Goal: Task Accomplishment & Management: Use online tool/utility

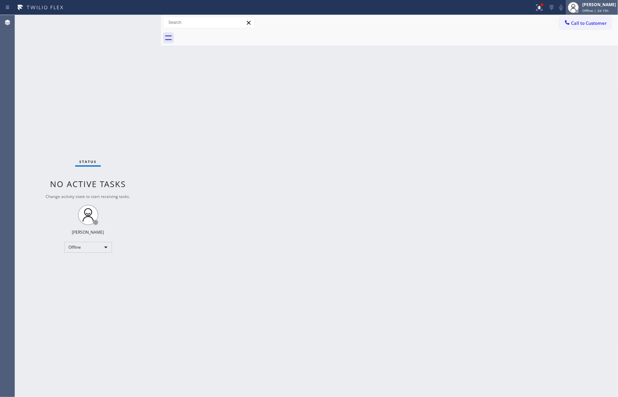
click at [606, 5] on div "[PERSON_NAME]" at bounding box center [599, 5] width 34 height 6
click at [571, 44] on button "Unavailable" at bounding box center [584, 44] width 68 height 9
click at [352, 146] on div "Back to Dashboard Change Sender ID Customers Technicians Select a contact Outbo…" at bounding box center [389, 206] width 457 height 382
click at [81, 246] on div "Unavailable" at bounding box center [88, 247] width 48 height 11
click at [89, 263] on li "Available" at bounding box center [87, 265] width 46 height 8
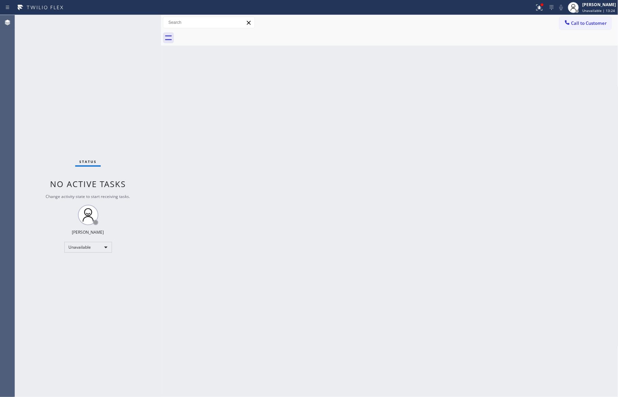
click at [366, 264] on div "Back to Dashboard Change Sender ID Customers Technicians Select a contact Outbo…" at bounding box center [389, 206] width 457 height 382
click at [343, 225] on div "Back to Dashboard Change Sender ID Customers Technicians Select a contact Outbo…" at bounding box center [389, 206] width 457 height 382
click at [328, 215] on div "Back to Dashboard Change Sender ID Customers Technicians Select a contact Outbo…" at bounding box center [389, 206] width 457 height 382
click at [94, 248] on div "Available" at bounding box center [88, 247] width 48 height 11
click at [98, 275] on li "Unavailable" at bounding box center [87, 273] width 46 height 8
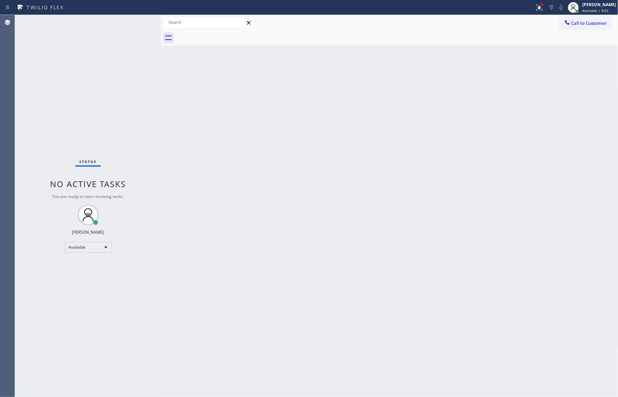
click at [444, 177] on div "Back to Dashboard Change Sender ID Customers Technicians Select a contact Outbo…" at bounding box center [389, 206] width 457 height 382
drag, startPoint x: 390, startPoint y: 366, endPoint x: 395, endPoint y: 366, distance: 4.8
click at [391, 366] on div "Back to Dashboard Change Sender ID Customers Technicians Select a contact Outbo…" at bounding box center [389, 206] width 457 height 382
click at [454, 134] on div "Back to Dashboard Change Sender ID Customers Technicians Select a contact Outbo…" at bounding box center [389, 206] width 457 height 382
drag, startPoint x: 449, startPoint y: 175, endPoint x: 480, endPoint y: 83, distance: 98.0
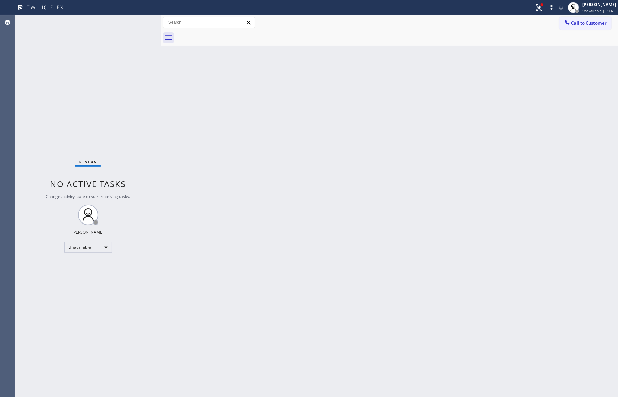
click at [467, 146] on div "Back to Dashboard Change Sender ID Customers Technicians Select a contact Outbo…" at bounding box center [389, 206] width 457 height 382
drag, startPoint x: 59, startPoint y: 272, endPoint x: 66, endPoint y: 267, distance: 7.8
click at [59, 271] on div "Status No active tasks Change activity state to start receiving tasks. Eva Mahi…" at bounding box center [88, 206] width 146 height 382
drag, startPoint x: 231, startPoint y: 277, endPoint x: 129, endPoint y: 265, distance: 102.4
click at [223, 274] on div "Back to Dashboard Change Sender ID Customers Technicians Select a contact Outbo…" at bounding box center [389, 206] width 457 height 382
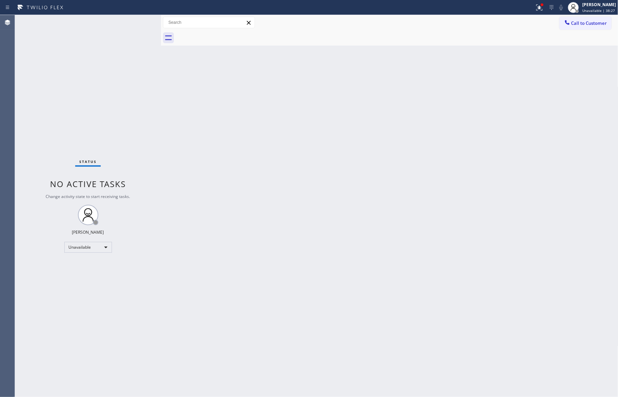
click at [112, 249] on div "Status No active tasks Change activity state to start receiving tasks. Eva Mahi…" at bounding box center [88, 206] width 146 height 382
click at [80, 247] on div "Unavailable" at bounding box center [88, 247] width 48 height 11
click at [84, 261] on li "Available" at bounding box center [87, 265] width 46 height 8
drag, startPoint x: 269, startPoint y: 236, endPoint x: 271, endPoint y: 231, distance: 5.8
click at [271, 233] on div "Back to Dashboard Change Sender ID Customers Technicians Select a contact Outbo…" at bounding box center [389, 206] width 457 height 382
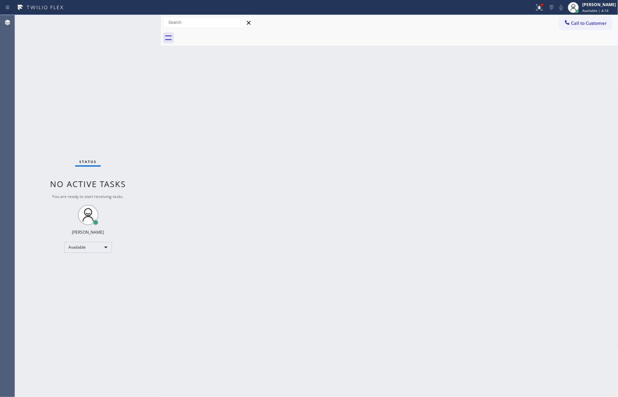
click at [289, 144] on div "Back to Dashboard Change Sender ID Customers Technicians Select a contact Outbo…" at bounding box center [389, 206] width 457 height 382
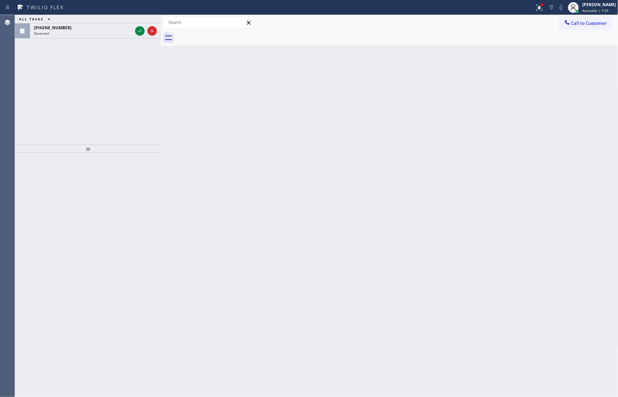
click at [443, 212] on div "Back to Dashboard Change Sender ID Customers Technicians Select a contact Outbo…" at bounding box center [389, 206] width 457 height 382
drag, startPoint x: 90, startPoint y: 90, endPoint x: 130, endPoint y: 44, distance: 60.3
click at [103, 81] on div "ALL TASKS ALL TASKS ACTIVE TASKS TASKS IN WRAP UP (325) 310-3104 Reserved" at bounding box center [88, 80] width 146 height 130
drag, startPoint x: 137, startPoint y: 30, endPoint x: 129, endPoint y: 57, distance: 28.4
click at [139, 29] on icon at bounding box center [140, 31] width 8 height 8
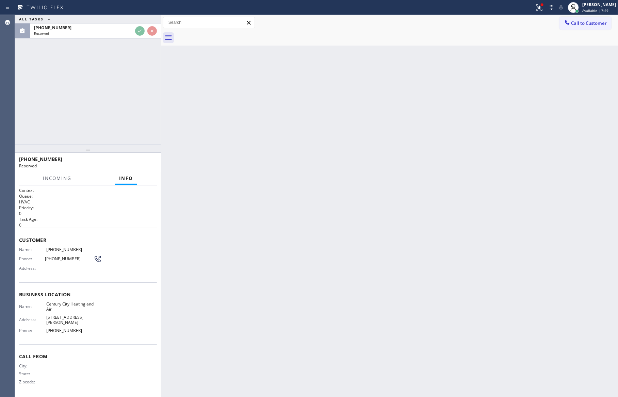
click at [133, 111] on div "ALL TASKS ALL TASKS ACTIVE TASKS TASKS IN WRAP UP (325) 310-3104 Reserved" at bounding box center [88, 80] width 146 height 130
click at [141, 107] on div "ALL TASKS ALL TASKS ACTIVE TASKS TASKS IN WRAP UP (325) 310-3104 Reserved" at bounding box center [88, 80] width 146 height 130
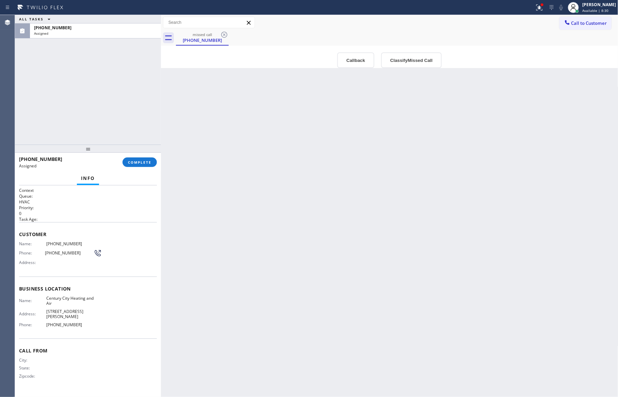
click at [236, 206] on div "Back to Dashboard Change Sender ID Customers Technicians Select a contact Outbo…" at bounding box center [389, 206] width 457 height 382
drag, startPoint x: 236, startPoint y: 206, endPoint x: 236, endPoint y: 215, distance: 9.2
click at [236, 215] on div "Back to Dashboard Change Sender ID Customers Technicians Select a contact Outbo…" at bounding box center [389, 206] width 457 height 382
click at [311, 229] on div "Back to Dashboard Change Sender ID Customers Technicians Select a contact Outbo…" at bounding box center [389, 206] width 457 height 382
click at [347, 58] on button "Callback" at bounding box center [355, 60] width 37 height 16
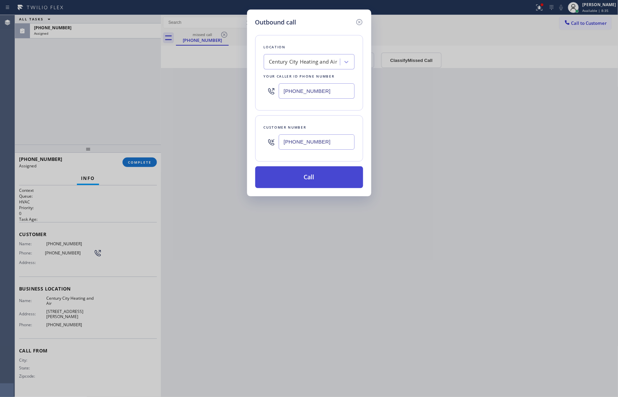
click at [339, 187] on button "Call" at bounding box center [309, 177] width 108 height 22
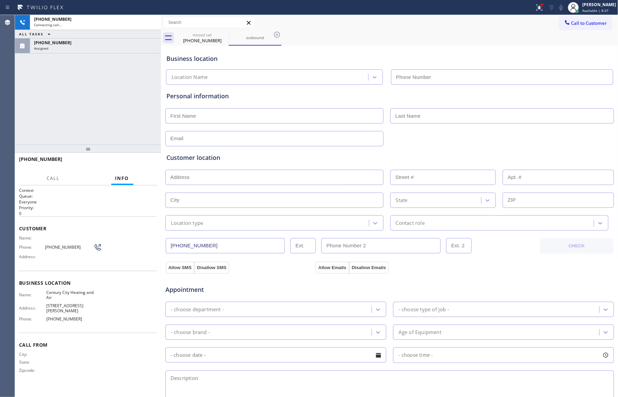
type input "[PHONE_NUMBER]"
click at [76, 110] on div "+13253103104 Connecting call… ALL TASKS ALL TASKS ACTIVE TASKS TASKS IN WRAP UP…" at bounding box center [88, 80] width 146 height 130
click at [83, 114] on div "+13253103104 Connecting call… ALL TASKS ALL TASKS ACTIVE TASKS TASKS IN WRAP UP…" at bounding box center [88, 80] width 146 height 130
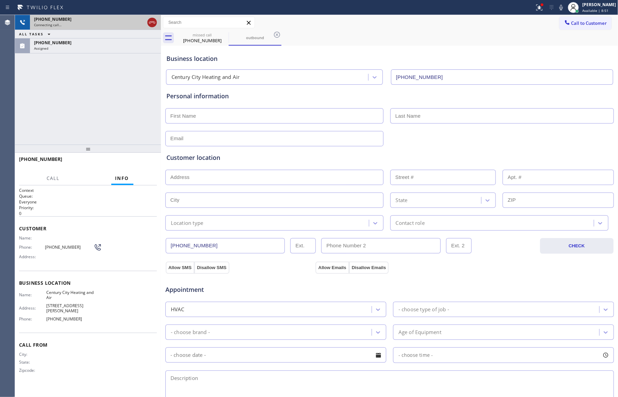
click at [150, 23] on icon at bounding box center [152, 22] width 8 height 8
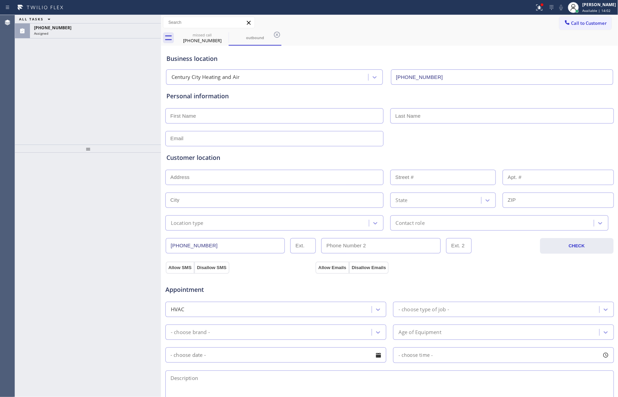
drag, startPoint x: 80, startPoint y: 29, endPoint x: 98, endPoint y: 89, distance: 63.3
click at [80, 28] on div "[PHONE_NUMBER]" at bounding box center [95, 28] width 123 height 6
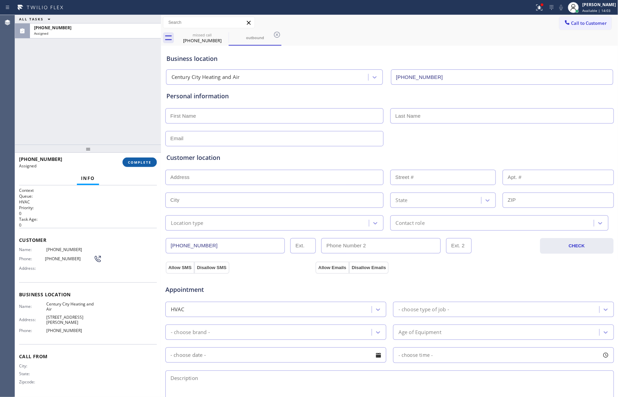
click at [154, 164] on button "COMPLETE" at bounding box center [139, 162] width 34 height 10
click at [102, 72] on div "ALL TASKS ALL TASKS ACTIVE TASKS TASKS IN WRAP UP (325) 310-3104 Assigned" at bounding box center [88, 80] width 146 height 130
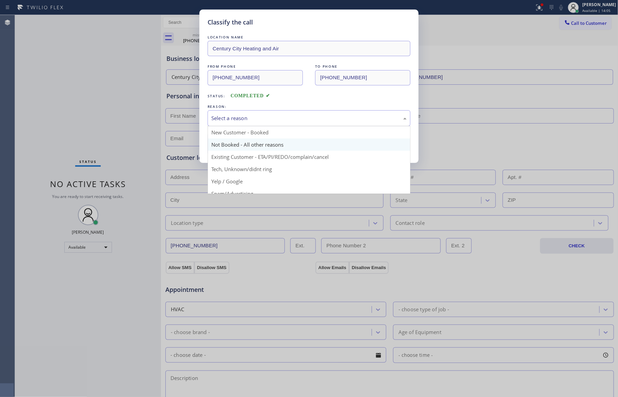
drag, startPoint x: 230, startPoint y: 112, endPoint x: 238, endPoint y: 147, distance: 35.6
click at [231, 122] on div "Select a reason" at bounding box center [308, 118] width 203 height 16
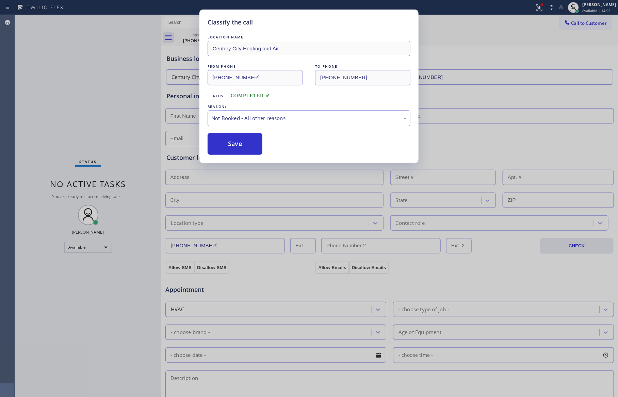
click at [238, 147] on button "Save" at bounding box center [234, 144] width 55 height 22
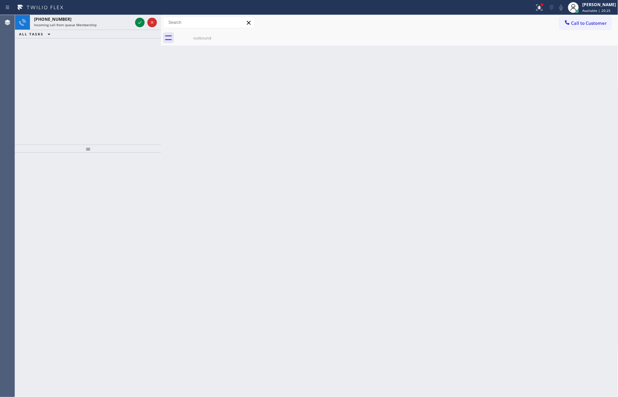
drag, startPoint x: 122, startPoint y: 98, endPoint x: 124, endPoint y: 94, distance: 5.2
click at [122, 98] on div "+13109680601 Incoming call from queue Membership ALL TASKS ALL TASKS ACTIVE TAS…" at bounding box center [88, 80] width 146 height 130
click at [140, 22] on icon at bounding box center [139, 22] width 3 height 3
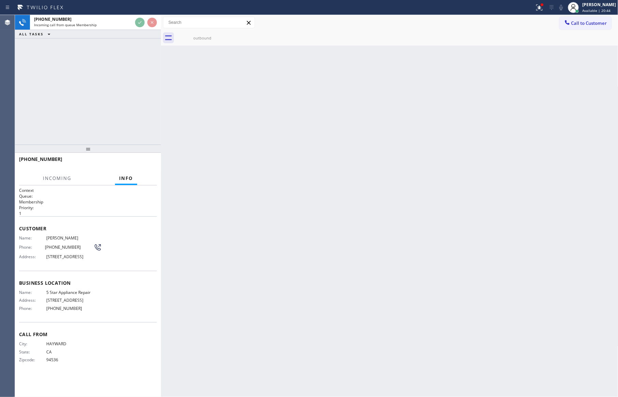
click at [140, 90] on div "+15105821414 Incoming call from queue Membership ALL TASKS ALL TASKS ACTIVE TAS…" at bounding box center [88, 80] width 146 height 130
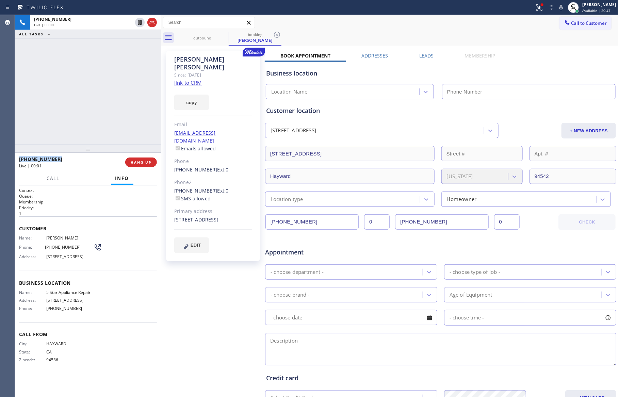
type input "[PHONE_NUMBER]"
click at [138, 88] on div "+15105821414 Live | 00:02 ALL TASKS ALL TASKS ACTIVE TASKS TASKS IN WRAP UP" at bounding box center [88, 80] width 146 height 130
click at [138, 88] on div "+15105821414 Live | 00:05 ALL TASKS ALL TASKS ACTIVE TASKS TASKS IN WRAP UP" at bounding box center [88, 80] width 146 height 130
click at [147, 78] on div "+15105821414 Live | 00:16 ALL TASKS ALL TASKS ACTIVE TASKS TASKS IN WRAP UP" at bounding box center [88, 80] width 146 height 130
click at [147, 78] on div "+15105821414 Live | 00:18 ALL TASKS ALL TASKS ACTIVE TASKS TASKS IN WRAP UP" at bounding box center [88, 80] width 146 height 130
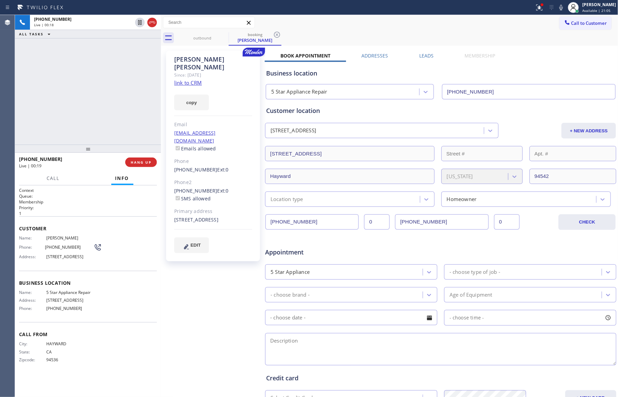
click at [196, 79] on link "link to CRM" at bounding box center [188, 82] width 28 height 7
click at [116, 92] on div "+15105821414 Live | 00:19 ALL TASKS ALL TASKS ACTIVE TASKS TASKS IN WRAP UP" at bounding box center [88, 80] width 146 height 130
click at [111, 71] on div "+15105821414 Live | 00:29 ALL TASKS ALL TASKS ACTIVE TASKS TASKS IN WRAP UP" at bounding box center [88, 80] width 146 height 130
click at [111, 71] on div "+15105821414 Live | 00:30 ALL TASKS ALL TASKS ACTIVE TASKS TASKS IN WRAP UP" at bounding box center [88, 80] width 146 height 130
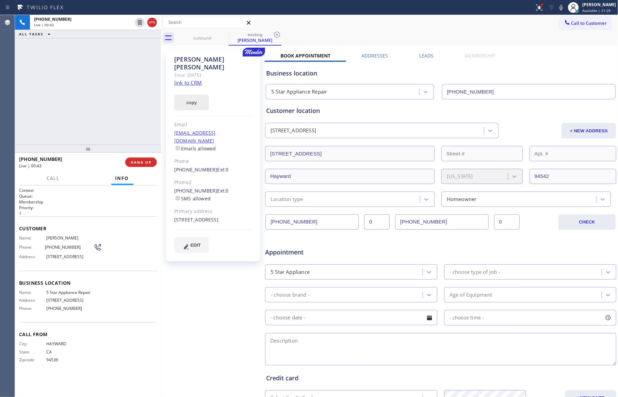
drag, startPoint x: 111, startPoint y: 68, endPoint x: 197, endPoint y: 89, distance: 88.2
click at [115, 69] on div "+15105821414 Live | 00:43 ALL TASKS ALL TASKS ACTIVE TASKS TASKS IN WRAP UP" at bounding box center [88, 80] width 146 height 130
click at [194, 79] on link "link to CRM" at bounding box center [188, 82] width 28 height 7
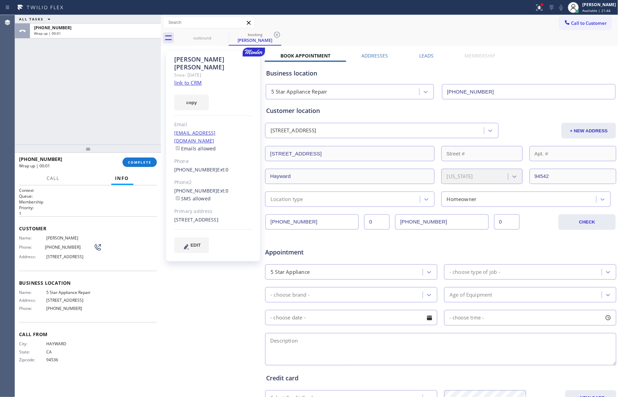
click at [82, 125] on div "ALL TASKS ALL TASKS ACTIVE TASKS TASKS IN WRAP UP +15105821414 Wrap up | 00:01" at bounding box center [88, 80] width 146 height 130
click at [138, 164] on span "COMPLETE" at bounding box center [139, 162] width 23 height 5
click at [113, 92] on div "ALL TASKS ALL TASKS ACTIVE TASKS TASKS IN WRAP UP +15105821414 Wrap up | 00:02" at bounding box center [88, 80] width 146 height 130
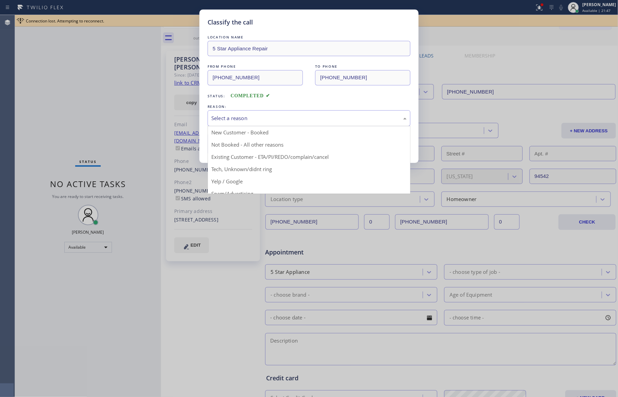
drag, startPoint x: 207, startPoint y: 118, endPoint x: 215, endPoint y: 121, distance: 8.2
click at [209, 119] on div "Select a reason" at bounding box center [308, 118] width 203 height 16
click at [234, 146] on button "Save" at bounding box center [234, 144] width 55 height 22
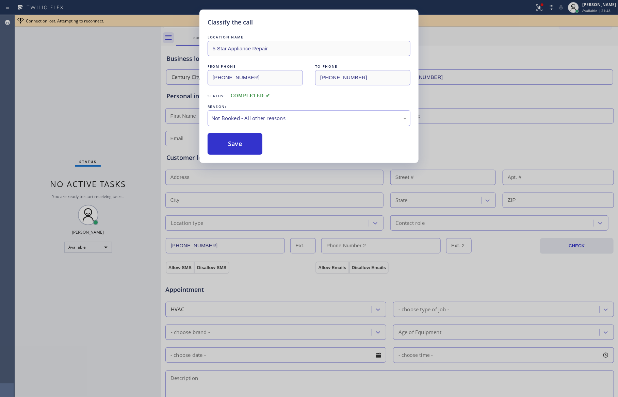
click at [234, 146] on button "Save" at bounding box center [234, 144] width 55 height 22
click at [233, 144] on button "Save" at bounding box center [234, 144] width 55 height 22
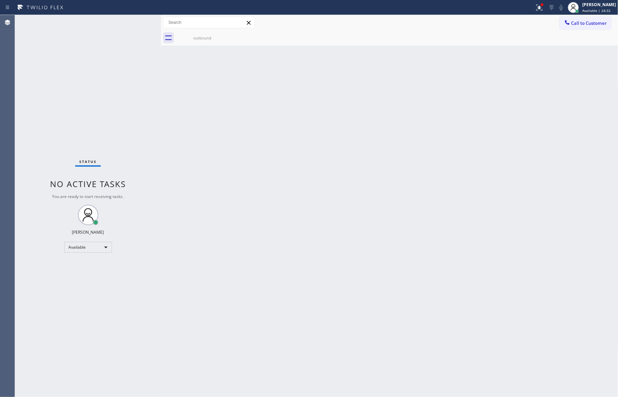
click at [131, 109] on div "Status No active tasks You are ready to start receiving tasks. Eva Mahinay Avai…" at bounding box center [88, 206] width 146 height 382
drag, startPoint x: 141, startPoint y: 23, endPoint x: 130, endPoint y: 109, distance: 87.4
click at [130, 109] on div "Status No active tasks You are ready to start receiving tasks. Eva Mahinay Avai…" at bounding box center [88, 206] width 146 height 382
click at [209, 370] on div "Status No active tasks You are ready to start receiving tasks. Eva Mahinay Avai…" at bounding box center [316, 206] width 603 height 382
click at [508, 200] on div "Back to Dashboard Change Sender ID Customers Technicians Select a contact Outbo…" at bounding box center [389, 206] width 457 height 382
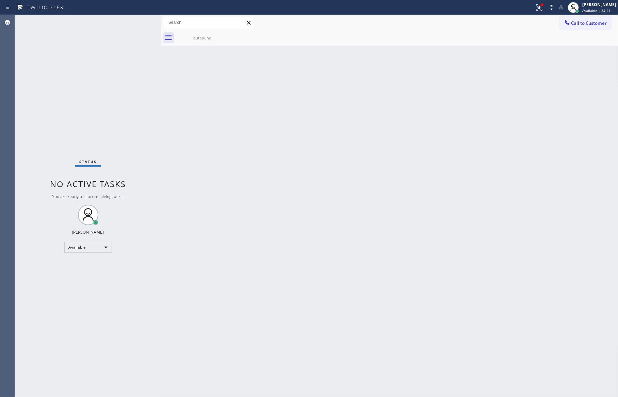
click at [508, 200] on div "Back to Dashboard Change Sender ID Customers Technicians Select a contact Outbo…" at bounding box center [389, 206] width 457 height 382
click at [509, 200] on div "Back to Dashboard Change Sender ID Customers Technicians Select a contact Outbo…" at bounding box center [389, 206] width 457 height 382
click at [362, 255] on div "Back to Dashboard Change Sender ID Customers Technicians Select a contact Outbo…" at bounding box center [389, 206] width 457 height 382
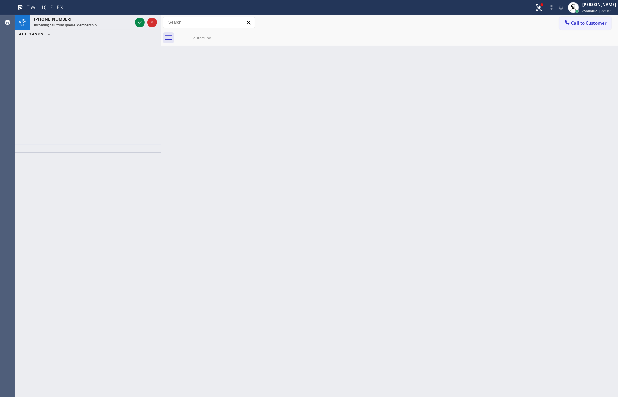
drag, startPoint x: 139, startPoint y: 21, endPoint x: 134, endPoint y: 96, distance: 75.0
click at [139, 21] on icon at bounding box center [140, 22] width 8 height 8
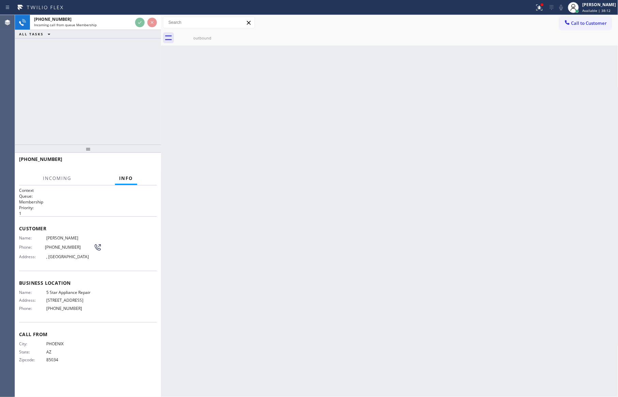
click at [134, 96] on div "+14807172848 Incoming call from queue Membership ALL TASKS ALL TASKS ACTIVE TAS…" at bounding box center [88, 80] width 146 height 130
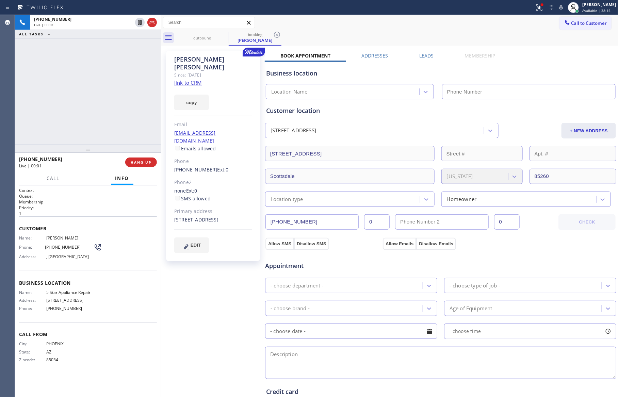
type input "[PHONE_NUMBER]"
click at [134, 96] on div "+14807172848 Live | 00:03 ALL TASKS ALL TASKS ACTIVE TASKS TASKS IN WRAP UP" at bounding box center [88, 80] width 146 height 130
click at [134, 96] on div "+14807172848 Live | 00:04 ALL TASKS ALL TASKS ACTIVE TASKS TASKS IN WRAP UP" at bounding box center [88, 80] width 146 height 130
click at [179, 79] on link "link to CRM" at bounding box center [188, 82] width 28 height 7
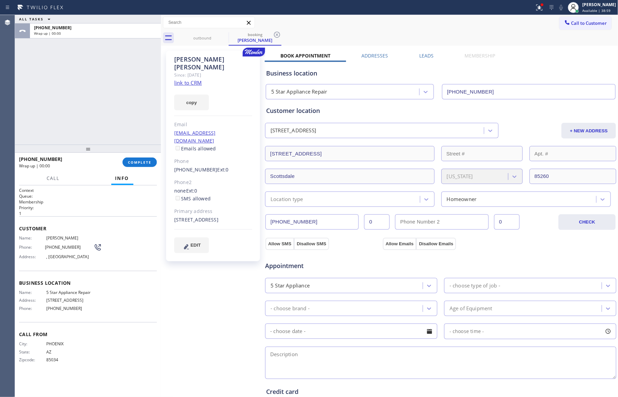
drag, startPoint x: 138, startPoint y: 69, endPoint x: 143, endPoint y: 84, distance: 16.1
click at [140, 78] on div "ALL TASKS ALL TASKS ACTIVE TASKS TASKS IN WRAP UP +14807172848 Wrap up | 00:00" at bounding box center [88, 80] width 146 height 130
click at [389, 40] on div "outbound booking Chris Boyer" at bounding box center [397, 37] width 442 height 15
drag, startPoint x: 105, startPoint y: 93, endPoint x: 116, endPoint y: 126, distance: 34.6
click at [111, 107] on div "ALL TASKS ALL TASKS ACTIVE TASKS TASKS IN WRAP UP +14807172848 Wrap up | 00:01" at bounding box center [88, 80] width 146 height 130
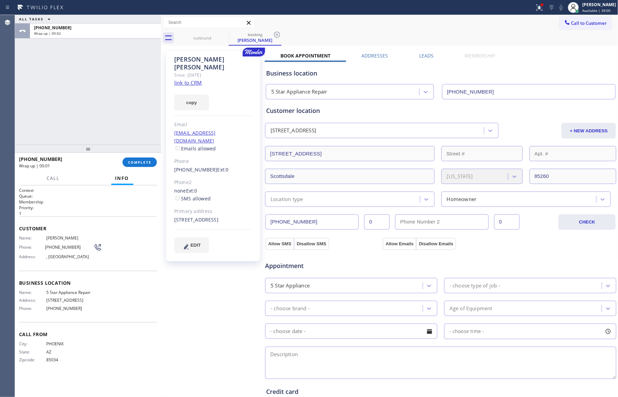
click at [136, 162] on span "COMPLETE" at bounding box center [139, 162] width 23 height 5
click at [108, 65] on div "ALL TASKS ALL TASKS ACTIVE TASKS TASKS IN WRAP UP +14807172848 Wrap up | 00:02" at bounding box center [88, 80] width 146 height 130
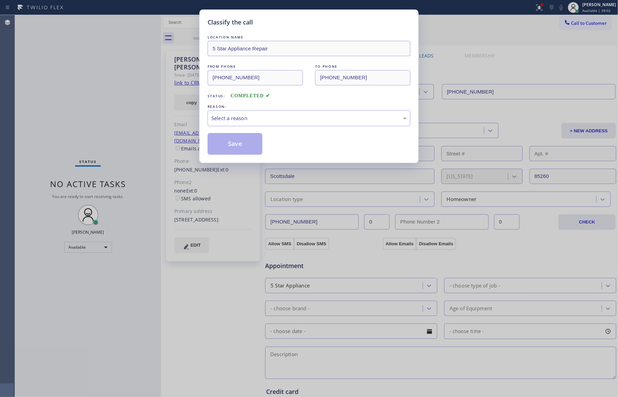
click at [110, 65] on div "Classify the call LOCATION NAME 5 Star Appliance Repair FROM PHONE (480) 717-28…" at bounding box center [309, 198] width 618 height 397
click at [223, 118] on div "Select a reason" at bounding box center [308, 118] width 195 height 8
click at [235, 147] on button "Save" at bounding box center [234, 144] width 55 height 22
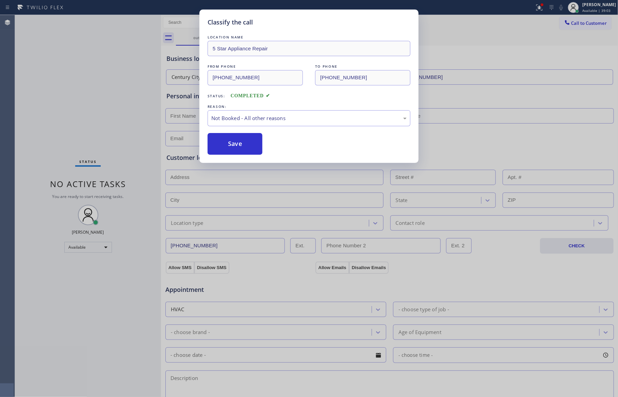
click at [235, 147] on button "Save" at bounding box center [234, 144] width 55 height 22
click at [78, 92] on div "Classify the call LOCATION NAME 5 Star Appliance Repair FROM PHONE (480) 717-28…" at bounding box center [309, 198] width 618 height 397
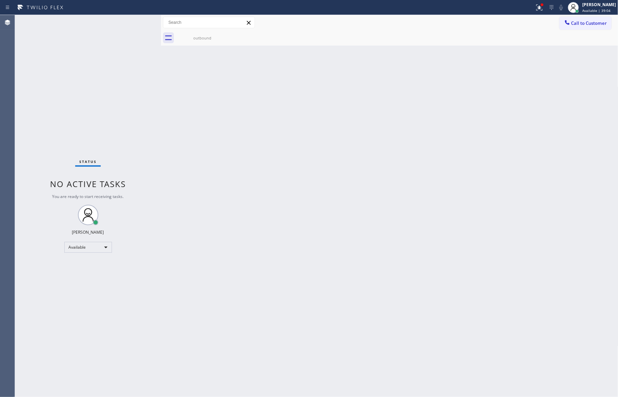
click at [79, 92] on div "Status No active tasks You are ready to start receiving tasks. Eva Mahinay Avai…" at bounding box center [88, 206] width 146 height 382
drag, startPoint x: 252, startPoint y: 117, endPoint x: 144, endPoint y: 229, distance: 156.1
click at [251, 118] on div "Back to Dashboard Change Sender ID Customers Technicians Select a contact Outbo…" at bounding box center [389, 206] width 457 height 382
click at [103, 245] on div "Available" at bounding box center [88, 247] width 48 height 11
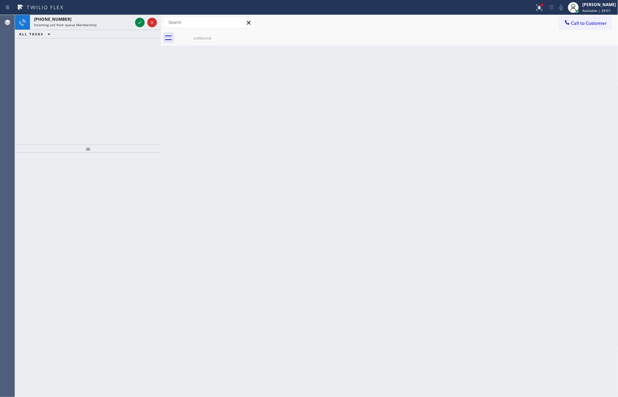
click at [302, 237] on div "Back to Dashboard Change Sender ID Customers Technicians Select a contact Outbo…" at bounding box center [389, 206] width 457 height 382
drag, startPoint x: 38, startPoint y: 117, endPoint x: 80, endPoint y: 125, distance: 42.8
click at [67, 122] on div "+14807172848 Incoming call from queue Membership ALL TASKS ALL TASKS ACTIVE TAS…" at bounding box center [88, 80] width 146 height 130
drag, startPoint x: 341, startPoint y: 203, endPoint x: 615, endPoint y: 131, distance: 284.2
click at [347, 206] on div "Back to Dashboard Change Sender ID Customers Technicians Select a contact Outbo…" at bounding box center [389, 206] width 457 height 382
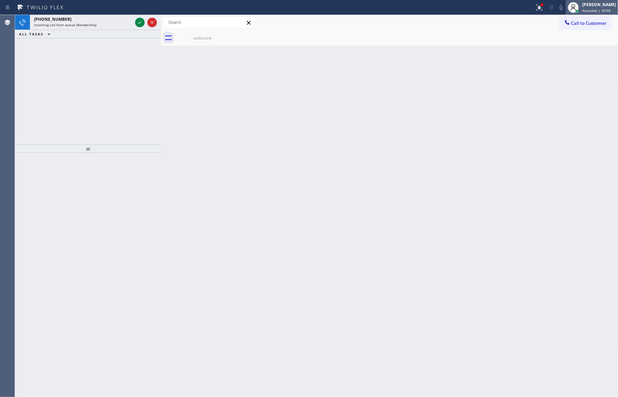
click at [604, 8] on span "Available | 39:08" at bounding box center [596, 10] width 28 height 5
click at [567, 43] on button "Unavailable" at bounding box center [584, 44] width 68 height 9
click at [453, 167] on div "Back to Dashboard Change Sender ID Customers Technicians Select a contact Outbo…" at bounding box center [389, 206] width 457 height 382
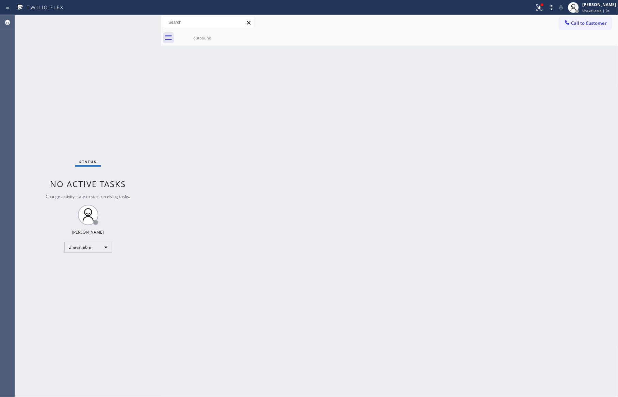
click at [462, 162] on div "Back to Dashboard Change Sender ID Customers Technicians Select a contact Outbo…" at bounding box center [389, 206] width 457 height 382
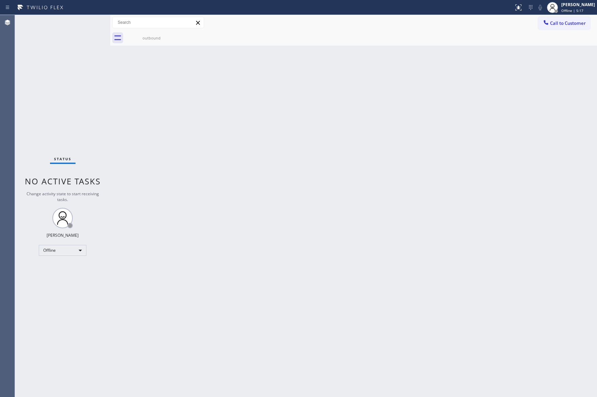
click at [305, 176] on div "Back to Dashboard Change Sender ID Customers Technicians Select a contact Outbo…" at bounding box center [353, 206] width 487 height 382
click at [75, 249] on div "Offline" at bounding box center [63, 250] width 48 height 11
drag, startPoint x: 71, startPoint y: 267, endPoint x: 299, endPoint y: 240, distance: 229.4
click at [73, 267] on li "Available" at bounding box center [62, 268] width 46 height 8
click at [461, 204] on div "Back to Dashboard Change Sender ID Customers Technicians Select a contact Outbo…" at bounding box center [353, 206] width 487 height 382
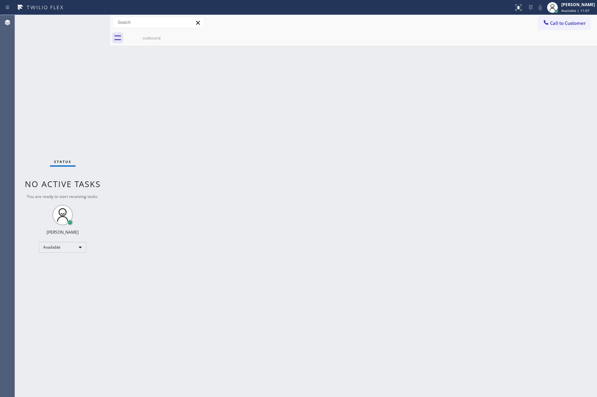
drag, startPoint x: 332, startPoint y: 169, endPoint x: 325, endPoint y: 176, distance: 9.6
click at [336, 166] on div "Back to Dashboard Change Sender ID Customers Technicians Select a contact Outbo…" at bounding box center [353, 206] width 487 height 382
click at [82, 246] on div "Available" at bounding box center [63, 247] width 48 height 11
click at [66, 281] on li "Break" at bounding box center [62, 282] width 46 height 8
click at [336, 250] on div "Back to Dashboard Change Sender ID Customers Technicians Select a contact Outbo…" at bounding box center [353, 206] width 487 height 382
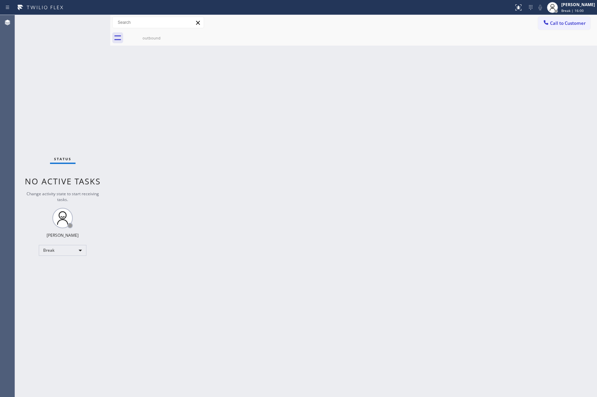
drag, startPoint x: 174, startPoint y: 313, endPoint x: 30, endPoint y: 256, distance: 155.3
click at [171, 311] on div "Back to Dashboard Change Sender ID Customers Technicians Select a contact Outbo…" at bounding box center [353, 206] width 487 height 382
click at [57, 249] on div "Break" at bounding box center [63, 250] width 48 height 11
click at [58, 268] on li "Available" at bounding box center [62, 268] width 46 height 8
click at [470, 192] on div "Back to Dashboard Change Sender ID Customers Technicians Select a contact Outbo…" at bounding box center [353, 206] width 487 height 382
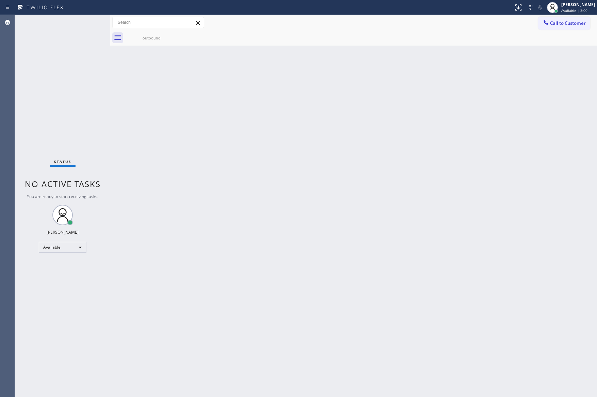
click at [374, 186] on div "Back to Dashboard Change Sender ID Customers Technicians Select a contact Outbo…" at bounding box center [353, 206] width 487 height 382
click at [258, 152] on div "Back to Dashboard Change Sender ID Customers Technicians Select a contact Outbo…" at bounding box center [353, 206] width 487 height 382
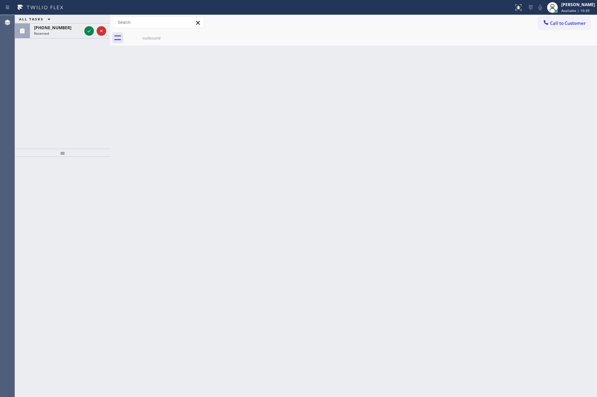
drag, startPoint x: 209, startPoint y: 170, endPoint x: 371, endPoint y: 132, distance: 166.4
click at [283, 155] on div "Back to Dashboard Change Sender ID Customers Technicians Select a contact Outbo…" at bounding box center [353, 206] width 487 height 382
click at [567, 21] on span "Call to Customer" at bounding box center [568, 23] width 36 height 6
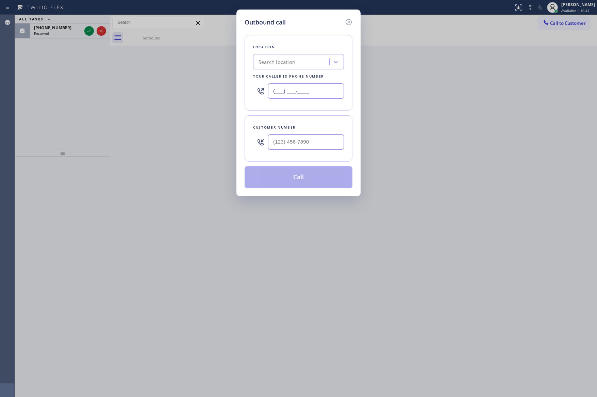
drag, startPoint x: 274, startPoint y: 92, endPoint x: 201, endPoint y: 97, distance: 73.3
click at [201, 97] on div "Outbound call Location Search location Your caller id phone number (___) ___-__…" at bounding box center [298, 198] width 597 height 397
paste input "855) 731-4952"
type input "[PHONE_NUMBER]"
click at [304, 141] on input "(___) ___-____" at bounding box center [306, 141] width 76 height 15
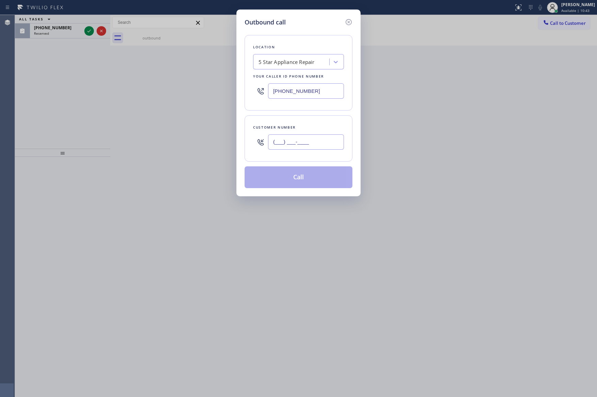
paste input "480) 717-2848"
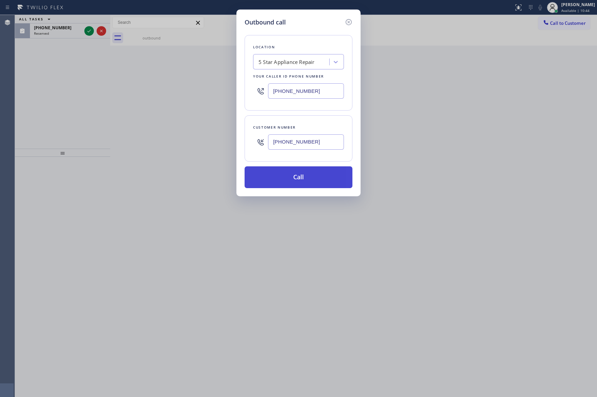
type input "[PHONE_NUMBER]"
click at [305, 181] on button "Call" at bounding box center [298, 177] width 108 height 22
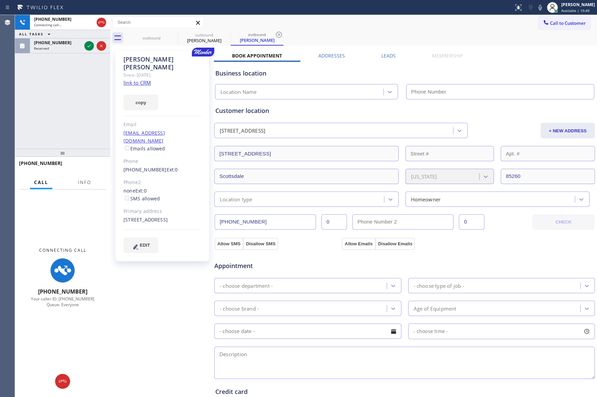
type input "[PHONE_NUMBER]"
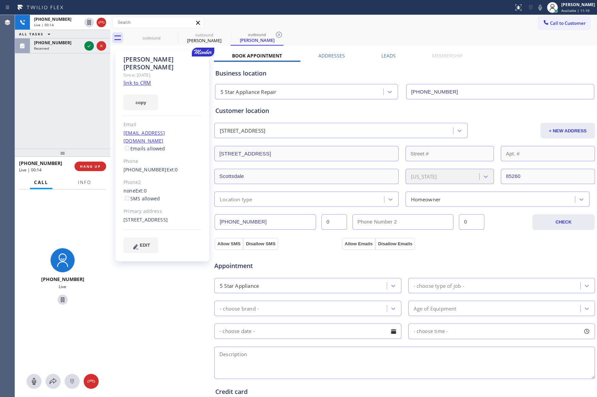
drag, startPoint x: 40, startPoint y: 98, endPoint x: 60, endPoint y: 92, distance: 21.0
click at [50, 96] on div "[PHONE_NUMBER] Live | 00:14 ALL TASKS ALL TASKS ACTIVE TASKS TASKS IN WRAP UP […" at bounding box center [62, 82] width 95 height 134
drag, startPoint x: 89, startPoint y: 45, endPoint x: 67, endPoint y: 110, distance: 68.7
click at [88, 51] on div at bounding box center [95, 45] width 24 height 15
click at [67, 110] on div "[PHONE_NUMBER] Live | 00:15 ALL TASKS ALL TASKS ACTIVE TASKS TASKS IN WRAP UP […" at bounding box center [62, 82] width 95 height 134
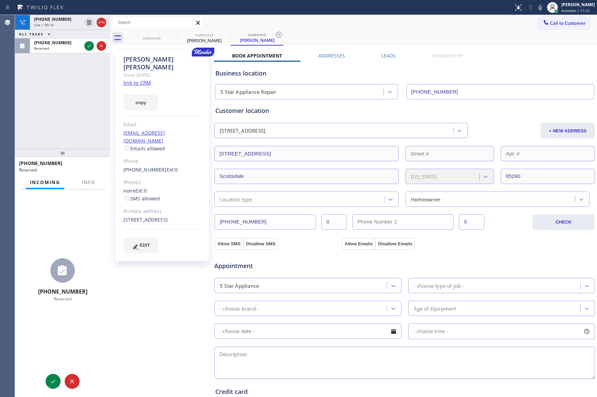
drag, startPoint x: 112, startPoint y: 83, endPoint x: 133, endPoint y: 84, distance: 21.4
click at [110, 80] on div at bounding box center [110, 206] width 0 height 382
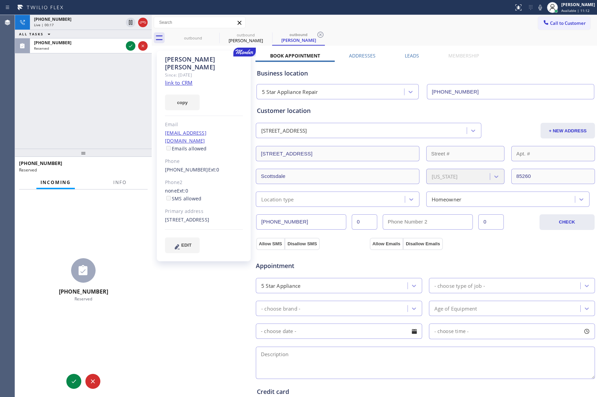
click at [78, 96] on div "[PHONE_NUMBER] Live | 00:17 ALL TASKS ALL TASKS ACTIVE TASKS TASKS IN WRAP UP […" at bounding box center [83, 82] width 137 height 134
click at [81, 94] on div "[PHONE_NUMBER] Live | 00:17 ALL TASKS ALL TASKS ACTIVE TASKS TASKS IN WRAP UP […" at bounding box center [83, 82] width 137 height 134
click at [133, 46] on icon at bounding box center [130, 46] width 8 height 8
click at [116, 87] on div "[PHONE_NUMBER] Live | 00:20 ALL TASKS ALL TASKS ACTIVE TASKS TASKS IN WRAP UP […" at bounding box center [83, 82] width 137 height 134
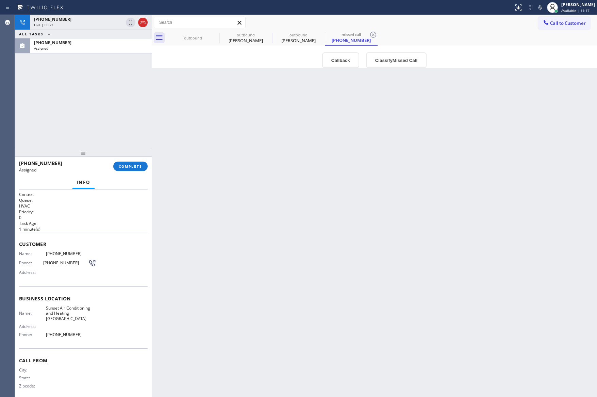
click at [116, 88] on div "[PHONE_NUMBER] Live | 00:21 ALL TASKS ALL TASKS ACTIVE TASKS TASKS IN WRAP UP […" at bounding box center [83, 82] width 137 height 134
click at [247, 39] on div "[PERSON_NAME]" at bounding box center [245, 40] width 51 height 6
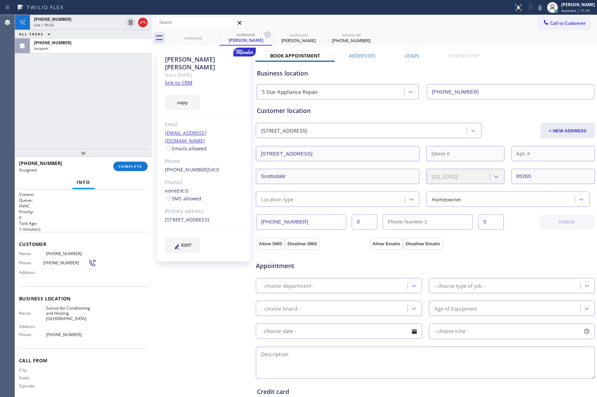
click at [411, 57] on label "Leads" at bounding box center [412, 55] width 14 height 6
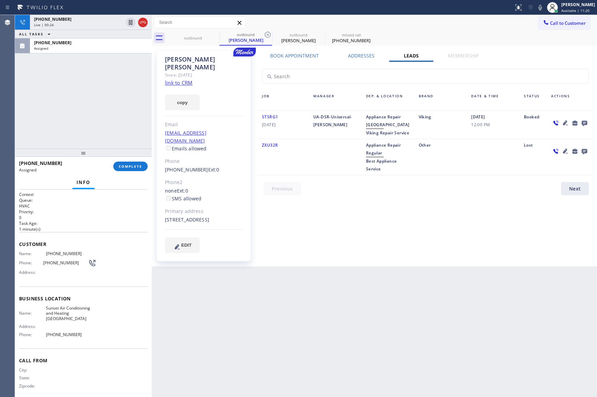
click at [485, 227] on div "Book Appointment Addresses Leads Membership Business location 5 Star Appliance …" at bounding box center [425, 158] width 340 height 212
click at [587, 120] on icon at bounding box center [584, 123] width 8 height 9
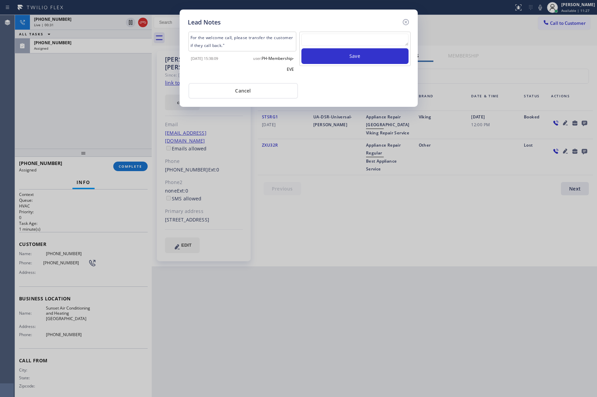
click at [226, 37] on div "For the welcome call, please transfer the customer if they call back."" at bounding box center [242, 42] width 108 height 20
click at [229, 37] on div "For the welcome call, please transfer the customer if they call back."" at bounding box center [242, 42] width 108 height 20
drag, startPoint x: 236, startPoint y: 37, endPoint x: 270, endPoint y: 47, distance: 35.2
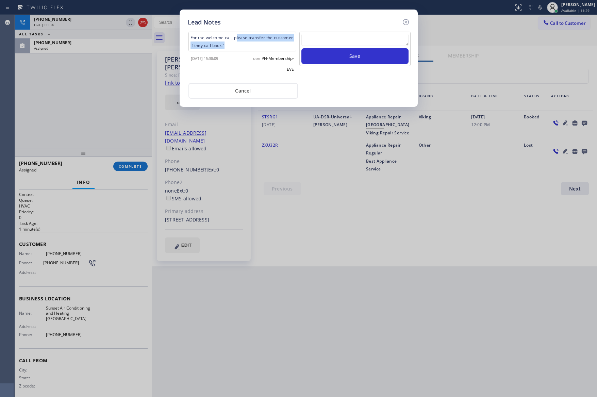
click at [270, 47] on div "For the welcome call, please transfer the customer if they call back."" at bounding box center [242, 42] width 108 height 20
copy div "lease transfer the customer if they call back.""
click at [352, 40] on textarea at bounding box center [354, 40] width 107 height 12
paste textarea "lease transfer the customer if they call back.""
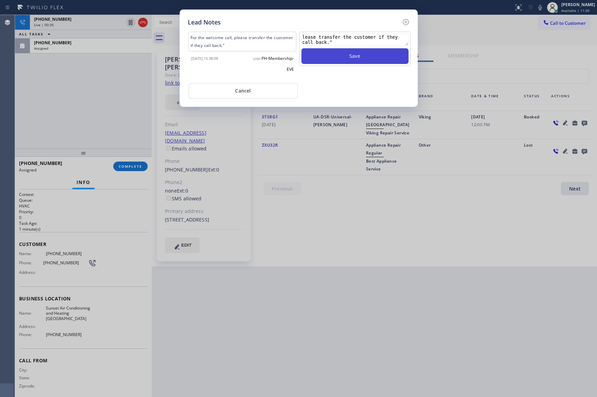
type textarea "lease transfer the customer if they call back.""
click at [355, 57] on button "Save" at bounding box center [354, 56] width 107 height 16
click at [280, 91] on button "Cancel" at bounding box center [242, 91] width 109 height 16
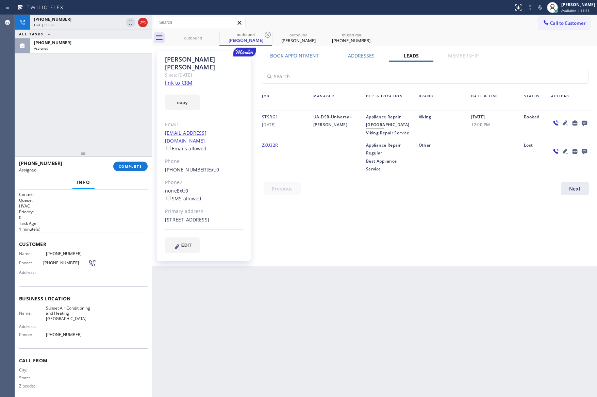
click at [105, 119] on div "[PHONE_NUMBER] Live | 00:35 ALL TASKS ALL TASKS ACTIVE TASKS TASKS IN WRAP UP […" at bounding box center [83, 82] width 137 height 134
click at [144, 24] on icon at bounding box center [143, 22] width 8 height 8
click at [92, 151] on div at bounding box center [83, 153] width 137 height 8
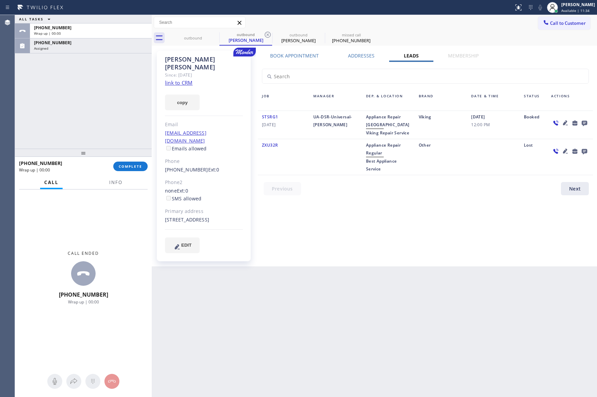
click at [96, 149] on div at bounding box center [83, 153] width 137 height 8
click at [128, 107] on div "ALL TASKS ALL TASKS ACTIVE TASKS TASKS IN WRAP UP [PHONE_NUMBER] Wrap up | 00:[…" at bounding box center [83, 82] width 137 height 134
click at [74, 84] on div "ALL TASKS ALL TASKS ACTIVE TASKS TASKS IN WRAP UP [PHONE_NUMBER] Wrap up | 00:[…" at bounding box center [83, 82] width 137 height 134
click at [81, 49] on div "Assigned" at bounding box center [91, 48] width 114 height 5
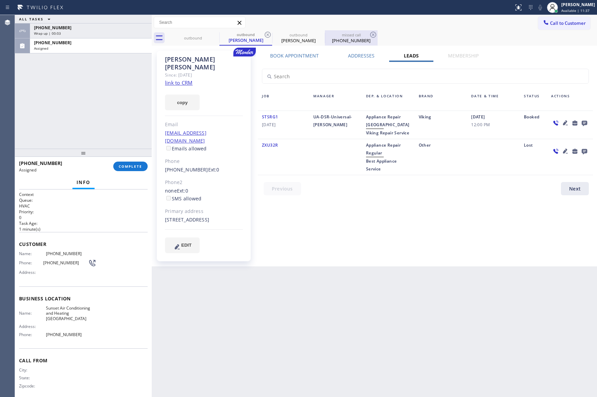
click at [342, 37] on div "missed call" at bounding box center [350, 34] width 51 height 5
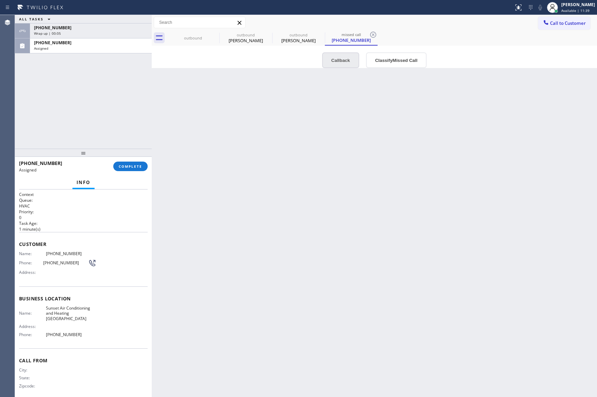
click at [340, 60] on button "Callback" at bounding box center [340, 60] width 37 height 16
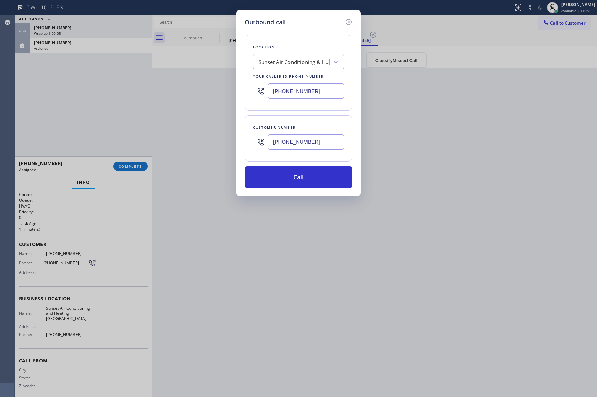
drag, startPoint x: 307, startPoint y: 204, endPoint x: 308, endPoint y: 200, distance: 3.9
click at [308, 200] on div "Outbound call Location Sunset Air Conditioning & Heating [GEOGRAPHIC_DATA] Your…" at bounding box center [298, 198] width 597 height 397
click at [311, 173] on button "Call" at bounding box center [298, 177] width 108 height 22
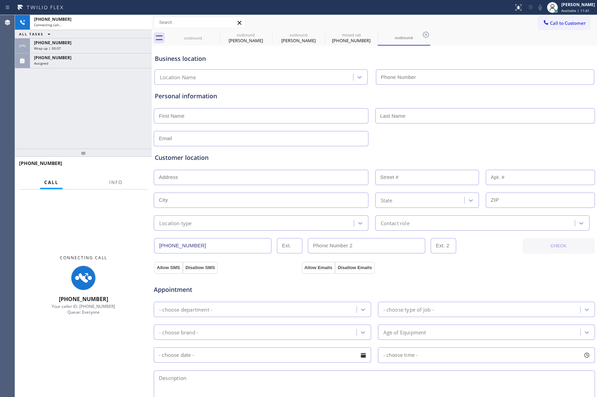
type input "[PHONE_NUMBER]"
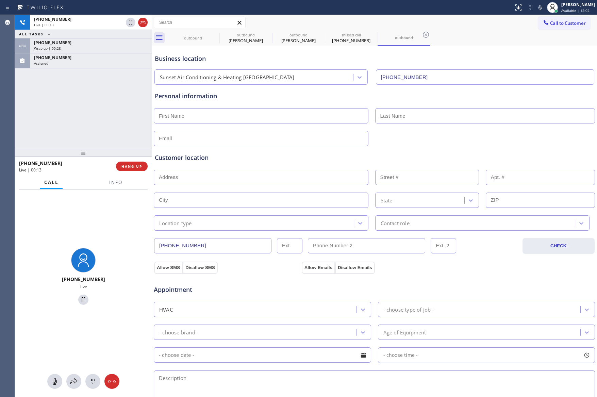
click at [79, 102] on div "[PHONE_NUMBER] Live | 00:13 ALL TASKS ALL TASKS ACTIVE TASKS TASKS IN WRAP UP […" at bounding box center [83, 82] width 137 height 134
click at [132, 167] on span "HANG UP" at bounding box center [131, 166] width 21 height 5
click at [125, 117] on div "[PHONE_NUMBER] Live | 00:14 ALL TASKS ALL TASKS ACTIVE TASKS TASKS IN WRAP UP […" at bounding box center [83, 82] width 137 height 134
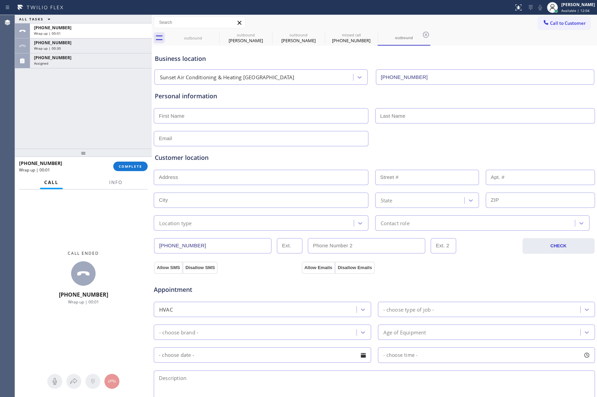
click at [125, 117] on div "ALL TASKS ALL TASKS ACTIVE TASKS TASKS IN WRAP UP [PHONE_NUMBER] Wrap up | 00:0…" at bounding box center [83, 82] width 137 height 134
click at [124, 117] on div "ALL TASKS ALL TASKS ACTIVE TASKS TASKS IN WRAP UP [PHONE_NUMBER] Wrap up | 00:0…" at bounding box center [83, 82] width 137 height 134
click at [122, 61] on div "Assigned" at bounding box center [91, 63] width 114 height 5
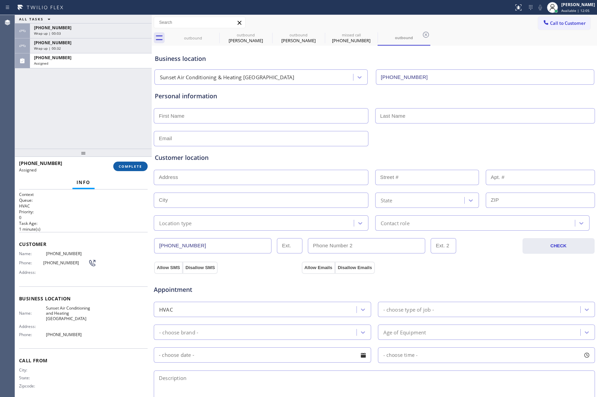
click at [132, 166] on span "COMPLETE" at bounding box center [130, 166] width 23 height 5
click at [126, 95] on div "ALL TASKS ALL TASKS ACTIVE TASKS TASKS IN WRAP UP [PHONE_NUMBER] Wrap up | 00:0…" at bounding box center [83, 82] width 137 height 134
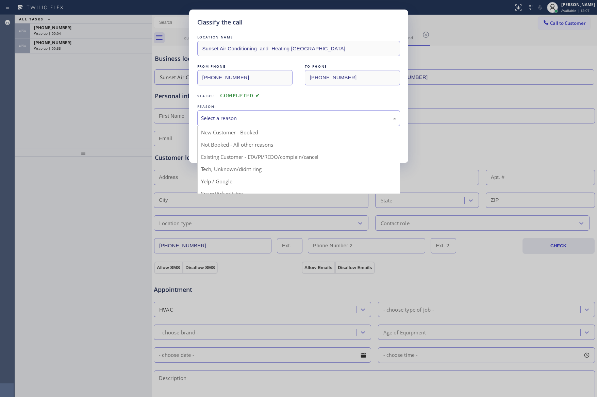
click at [208, 119] on div "Select a reason" at bounding box center [298, 118] width 195 height 8
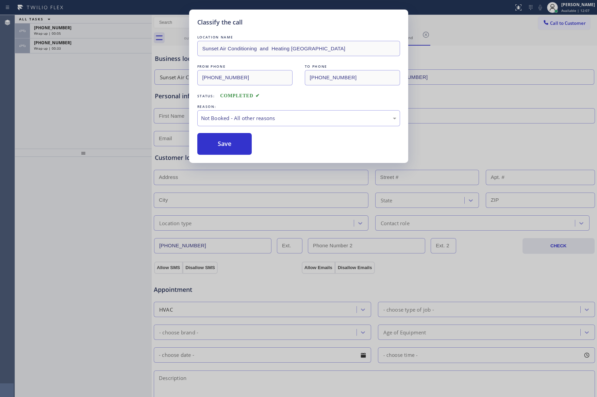
click at [222, 144] on button "Save" at bounding box center [224, 144] width 55 height 22
click at [47, 53] on div "Classify the call LOCATION NAME Sunset Air Conditioning and Heating Chula Vista…" at bounding box center [298, 198] width 597 height 397
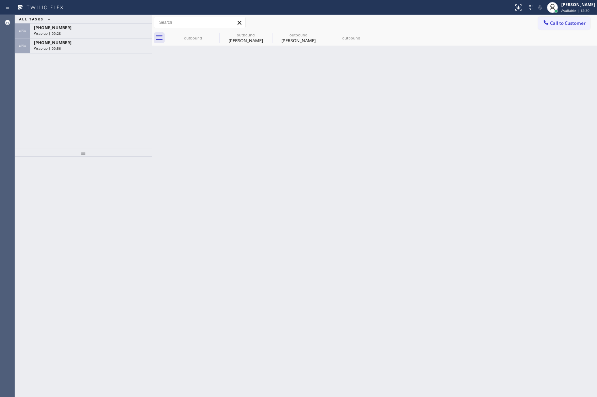
drag, startPoint x: 78, startPoint y: 101, endPoint x: 80, endPoint y: 94, distance: 7.1
click at [80, 94] on div "ALL TASKS ALL TASKS ACTIVE TASKS TASKS IN WRAP UP [PHONE_NUMBER] Wrap up | 00:2…" at bounding box center [83, 82] width 137 height 134
click at [91, 38] on div "[PHONE_NUMBER] Wrap up | 00:57" at bounding box center [89, 45] width 119 height 15
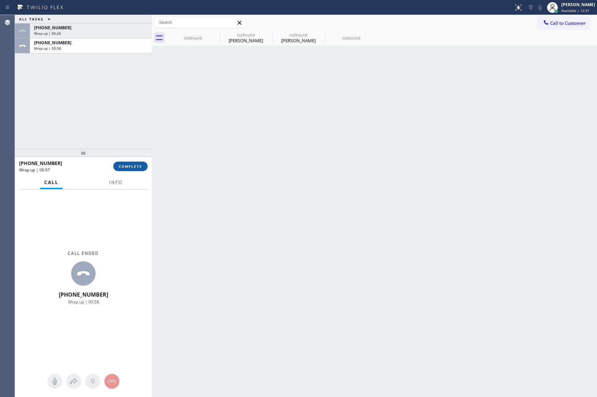
click at [130, 167] on span "COMPLETE" at bounding box center [130, 166] width 23 height 5
click at [129, 114] on div "ALL TASKS ALL TASKS ACTIVE TASKS TASKS IN WRAP UP [PHONE_NUMBER] Wrap up | 00:2…" at bounding box center [83, 82] width 137 height 134
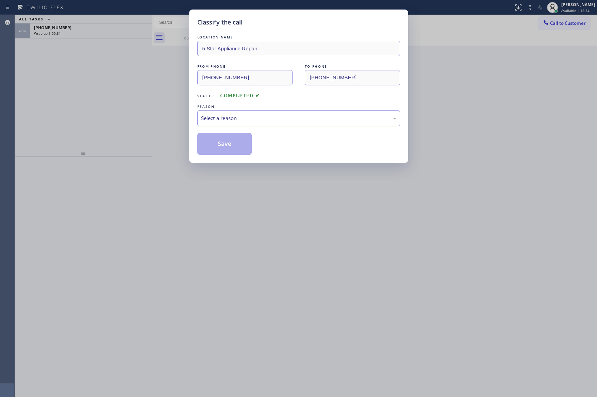
click at [250, 116] on div "Select a reason" at bounding box center [298, 118] width 195 height 8
click at [222, 150] on button "Save" at bounding box center [224, 144] width 55 height 22
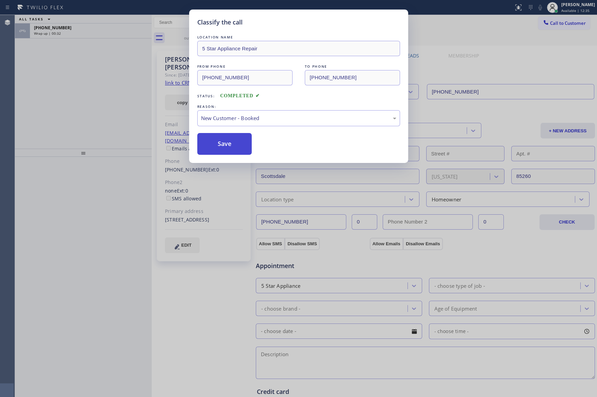
click at [223, 148] on button "Save" at bounding box center [224, 144] width 55 height 22
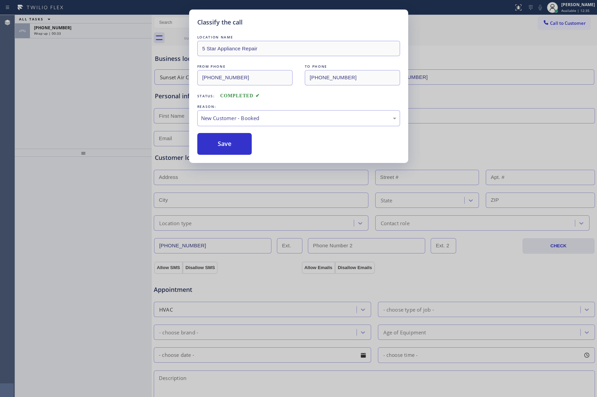
click at [85, 86] on div "Classify the call LOCATION NAME 5 Star Appliance Repair FROM PHONE [PHONE_NUMBE…" at bounding box center [298, 198] width 597 height 397
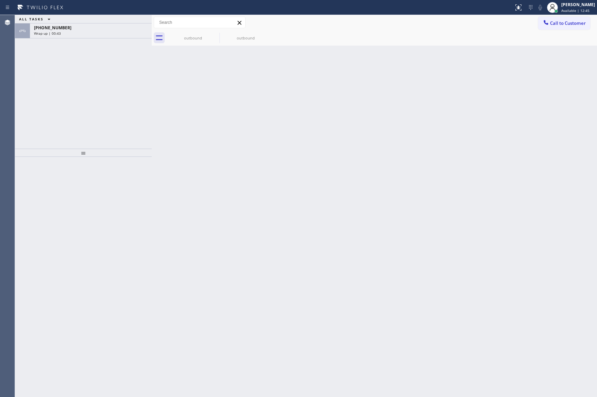
click at [106, 106] on div "ALL TASKS ALL TASKS ACTIVE TASKS TASKS IN WRAP UP [PHONE_NUMBER] Wrap up | 00:43" at bounding box center [83, 82] width 137 height 134
click at [82, 32] on div "Wrap up | 00:43" at bounding box center [91, 33] width 114 height 5
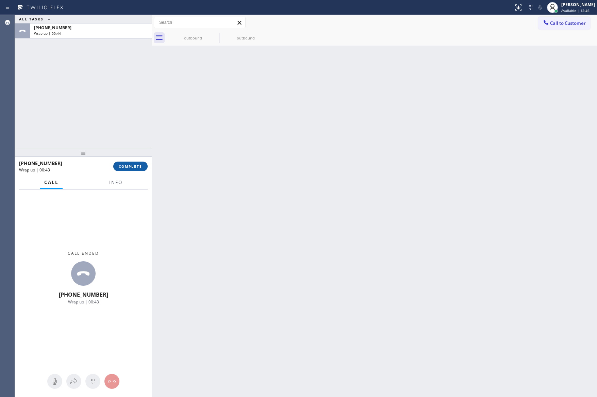
drag, startPoint x: 128, startPoint y: 167, endPoint x: 111, endPoint y: 99, distance: 69.4
click at [128, 163] on button "COMPLETE" at bounding box center [130, 167] width 34 height 10
drag, startPoint x: 111, startPoint y: 99, endPoint x: 107, endPoint y: 100, distance: 3.6
click at [109, 100] on div "ALL TASKS ALL TASKS ACTIVE TASKS TASKS IN WRAP UP [PHONE_NUMBER] Wrap up | 00:44" at bounding box center [83, 82] width 137 height 134
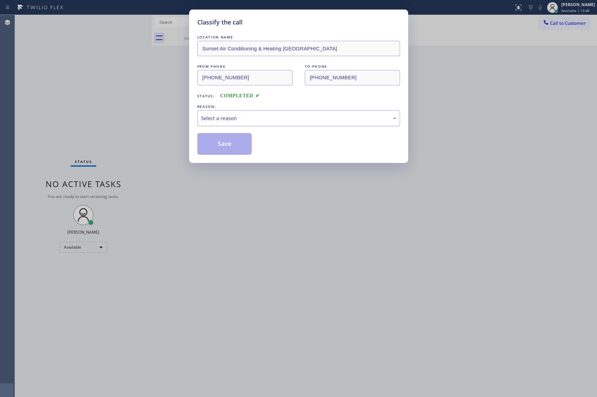
click at [282, 121] on div "Select a reason" at bounding box center [298, 118] width 195 height 8
click at [239, 145] on button "Save" at bounding box center [224, 144] width 55 height 22
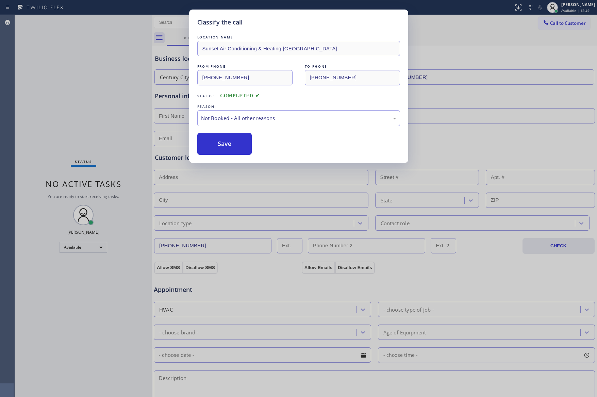
click at [239, 145] on button "Save" at bounding box center [224, 144] width 55 height 22
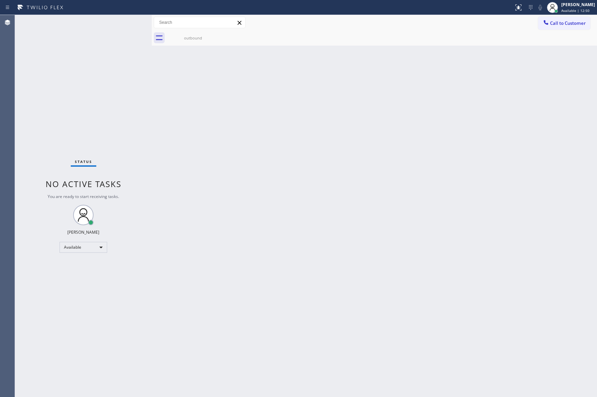
drag, startPoint x: 217, startPoint y: 199, endPoint x: 345, endPoint y: 168, distance: 131.6
click at [305, 187] on div "Back to Dashboard Change Sender ID Customers Technicians Select a contact Outbo…" at bounding box center [374, 206] width 445 height 382
click at [327, 209] on div "Back to Dashboard Change Sender ID Customers Technicians Select a contact Outbo…" at bounding box center [374, 206] width 445 height 382
click at [368, 146] on div "Back to Dashboard Change Sender ID Customers Technicians Select a contact Outbo…" at bounding box center [374, 206] width 445 height 382
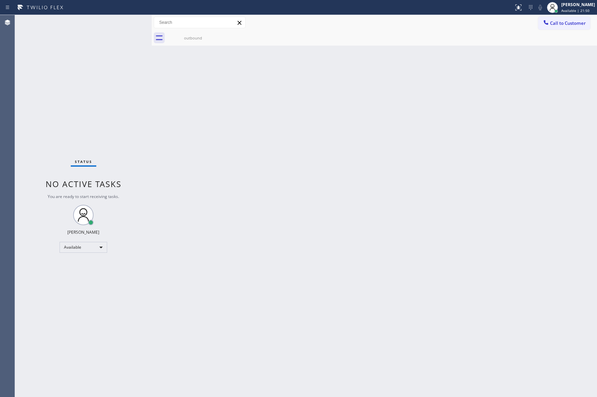
click at [304, 163] on div "Back to Dashboard Change Sender ID Customers Technicians Select a contact Outbo…" at bounding box center [374, 206] width 445 height 382
click at [292, 206] on div "Back to Dashboard Change Sender ID Customers Technicians Select a contact Outbo…" at bounding box center [374, 206] width 445 height 382
click at [217, 166] on div "Back to Dashboard Change Sender ID Customers Technicians Select a contact Outbo…" at bounding box center [374, 206] width 445 height 382
click at [220, 167] on div "Back to Dashboard Change Sender ID Customers Technicians Select a contact Outbo…" at bounding box center [374, 206] width 445 height 382
click at [328, 224] on div "Back to Dashboard Change Sender ID Customers Technicians Select a contact Outbo…" at bounding box center [374, 206] width 445 height 382
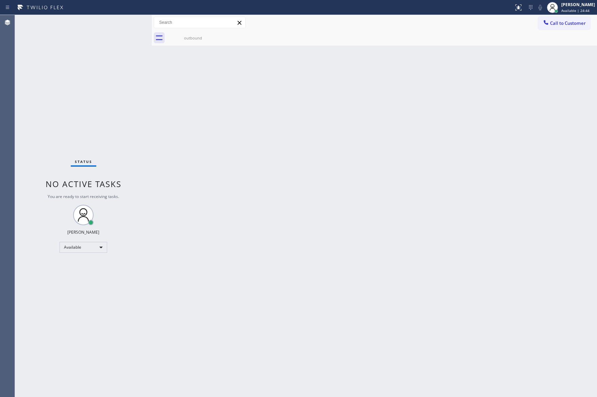
click at [328, 220] on div "Back to Dashboard Change Sender ID Customers Technicians Select a contact Outbo…" at bounding box center [374, 206] width 445 height 382
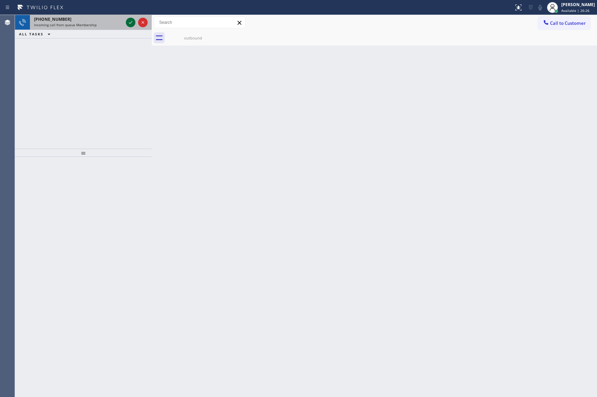
click at [129, 24] on icon at bounding box center [130, 22] width 8 height 8
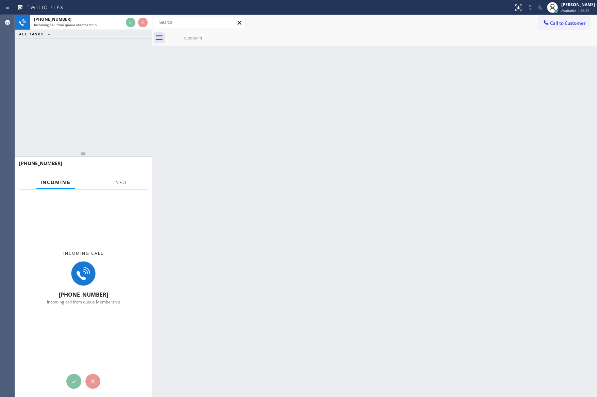
click at [133, 64] on div "[PHONE_NUMBER] Incoming call from queue Membership ALL TASKS ALL TASKS ACTIVE T…" at bounding box center [83, 82] width 137 height 134
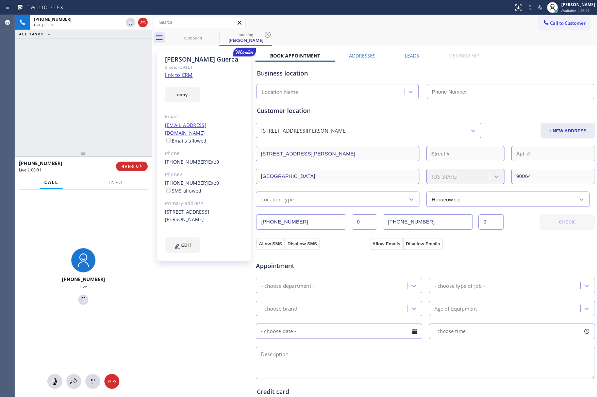
type input "[PHONE_NUMBER]"
click at [114, 95] on div "[PHONE_NUMBER] Live | 00:03 ALL TASKS ALL TASKS ACTIVE TASKS TASKS IN WRAP UP" at bounding box center [83, 82] width 137 height 134
click at [114, 92] on div "[PHONE_NUMBER] Live | 00:03 ALL TASKS ALL TASKS ACTIVE TASKS TASKS IN WRAP UP" at bounding box center [83, 82] width 137 height 134
click at [20, 66] on div "[PHONE_NUMBER] Live | 02:16 ALL TASKS ALL TASKS ACTIVE TASKS TASKS IN WRAP UP" at bounding box center [83, 82] width 137 height 134
drag, startPoint x: 197, startPoint y: 213, endPoint x: 161, endPoint y: 204, distance: 37.0
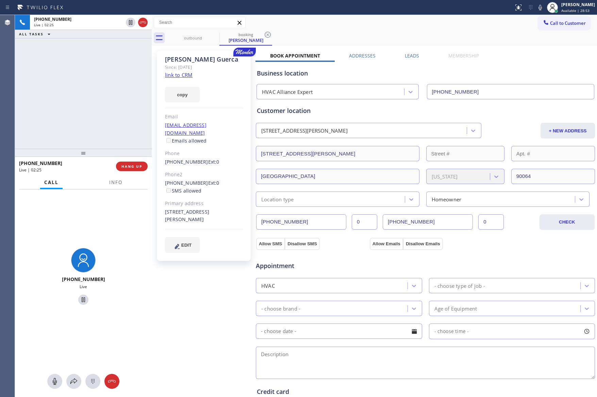
click at [161, 204] on div "[PERSON_NAME] Since: [DATE] link to CRM copy Email [EMAIL_ADDRESS][DOMAIN_NAME]…" at bounding box center [204, 156] width 94 height 210
copy div "[STREET_ADDRESS][PERSON_NAME]"
click at [502, 259] on div "Appointment" at bounding box center [425, 261] width 340 height 17
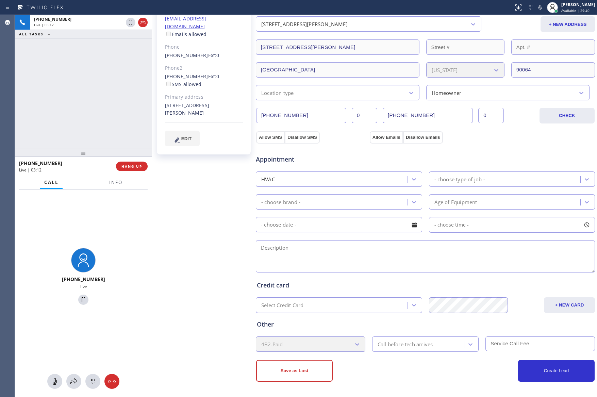
scroll to position [108, 0]
click at [385, 139] on button "Allow Emails" at bounding box center [386, 137] width 33 height 12
click at [269, 133] on button "Allow SMS" at bounding box center [270, 137] width 29 height 12
checkbox input "true"
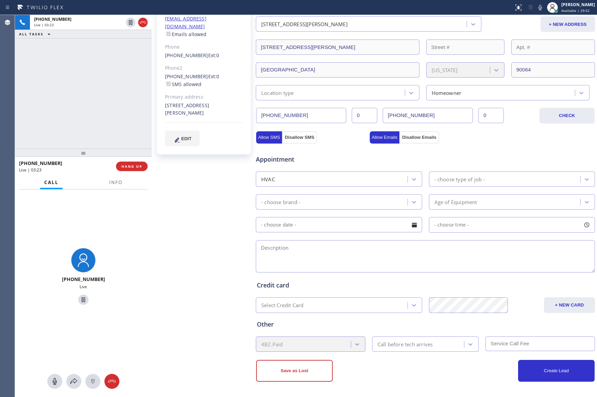
click at [467, 149] on div "Appointment" at bounding box center [425, 155] width 340 height 17
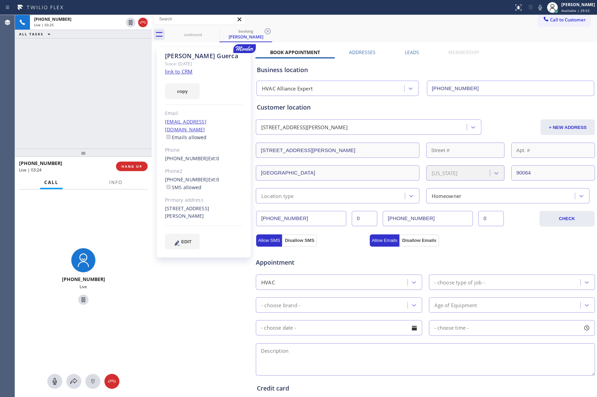
scroll to position [0, 0]
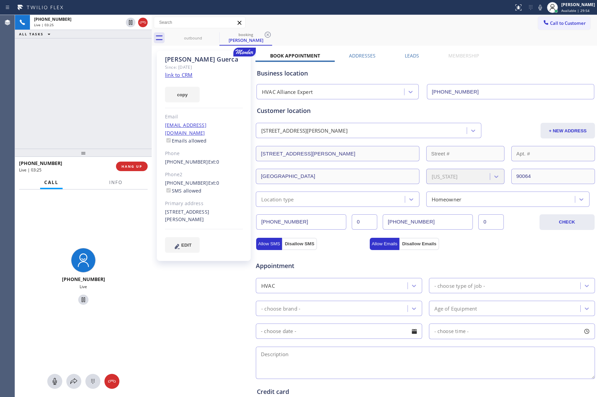
click at [514, 70] on div "Business location" at bounding box center [425, 73] width 337 height 9
click at [526, 118] on div "Customer location [STREET_ADDRESS][PERSON_NAME] + NEW ADDRESS [STREET_ADDRESS][…" at bounding box center [425, 156] width 337 height 101
drag, startPoint x: 55, startPoint y: 382, endPoint x: 85, endPoint y: 148, distance: 235.5
click at [58, 371] on div "[PHONE_NUMBER] Live" at bounding box center [83, 292] width 137 height 207
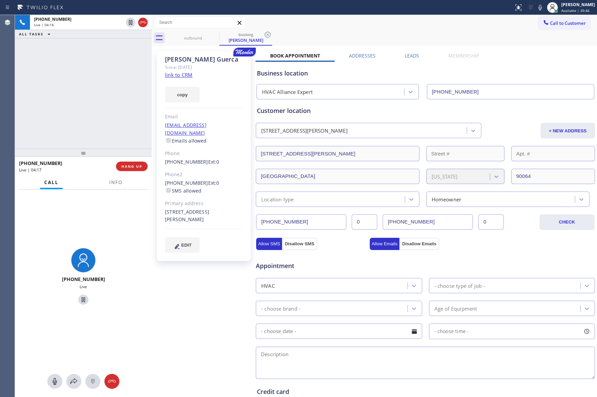
click at [100, 66] on div "[PHONE_NUMBER] Live | 04:18 ALL TASKS ALL TASKS ACTIVE TASKS TASKS IN WRAP UP" at bounding box center [83, 82] width 137 height 134
click at [55, 379] on icon at bounding box center [55, 381] width 4 height 7
click at [131, 21] on icon at bounding box center [130, 22] width 8 height 8
click at [113, 102] on div "[PHONE_NUMBER] Live | 04:20 ALL TASKS ALL TASKS ACTIVE TASKS TASKS IN WRAP UP" at bounding box center [83, 82] width 137 height 134
click at [55, 381] on icon at bounding box center [55, 381] width 8 height 8
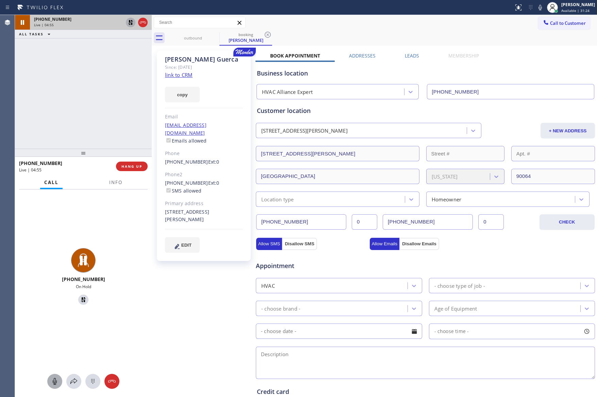
click at [132, 22] on icon at bounding box center [130, 22] width 8 height 8
click at [90, 108] on div "[PHONE_NUMBER] Live | 04:55 ALL TASKS ALL TASKS ACTIVE TASKS TASKS IN WRAP UP" at bounding box center [83, 82] width 137 height 134
click at [90, 107] on div "[PHONE_NUMBER] Live | 04:55 ALL TASKS ALL TASKS ACTIVE TASKS TASKS IN WRAP UP" at bounding box center [83, 82] width 137 height 134
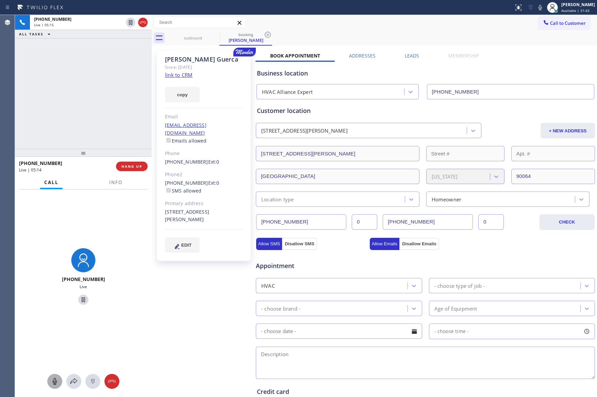
click at [117, 85] on div "[PHONE_NUMBER] Live | 05:15 ALL TASKS ALL TASKS ACTIVE TASKS TASKS IN WRAP UP" at bounding box center [83, 82] width 137 height 134
click at [132, 23] on icon at bounding box center [130, 22] width 8 height 8
click at [56, 378] on icon at bounding box center [55, 381] width 8 height 8
click at [88, 87] on div "[PHONE_NUMBER] Live | 06:26 ALL TASKS ALL TASKS ACTIVE TASKS TASKS IN WRAP UP" at bounding box center [83, 82] width 137 height 134
click at [181, 72] on link "link to CRM" at bounding box center [179, 74] width 28 height 7
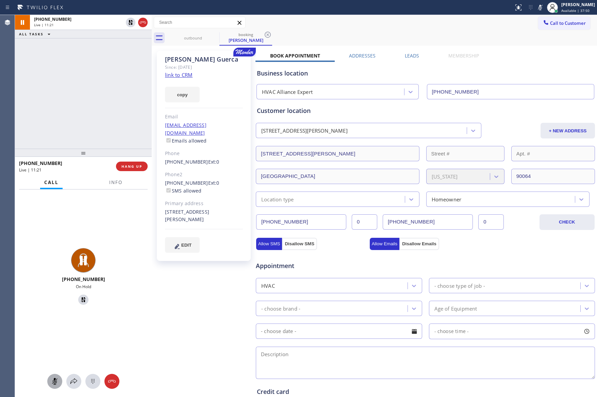
click at [56, 382] on icon at bounding box center [55, 381] width 8 height 8
click at [130, 24] on icon at bounding box center [130, 22] width 5 height 5
click at [97, 121] on div "[PHONE_NUMBER] Live | 11:22 ALL TASKS ALL TASKS ACTIVE TASKS TASKS IN WRAP UP" at bounding box center [83, 82] width 137 height 134
click at [123, 102] on div "[PHONE_NUMBER] Live | 12:16 ALL TASKS ALL TASKS ACTIVE TASKS TASKS IN WRAP UP […" at bounding box center [83, 82] width 137 height 134
click at [115, 97] on div "[PHONE_NUMBER] Live | 12:26 ALL TASKS ALL TASKS ACTIVE TASKS TASKS IN WRAP UP […" at bounding box center [83, 82] width 137 height 134
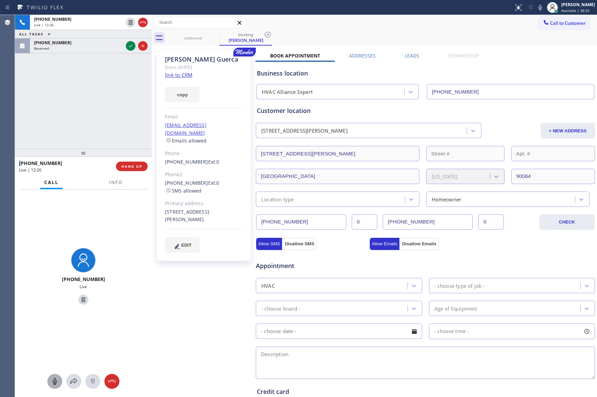
click at [115, 96] on div "[PHONE_NUMBER] Live | 12:26 ALL TASKS ALL TASKS ACTIVE TASKS TASKS IN WRAP UP […" at bounding box center [83, 82] width 137 height 134
click at [532, 246] on div "Allow SMS Disallow SMS Allow Emails Disallow Emails" at bounding box center [425, 243] width 340 height 14
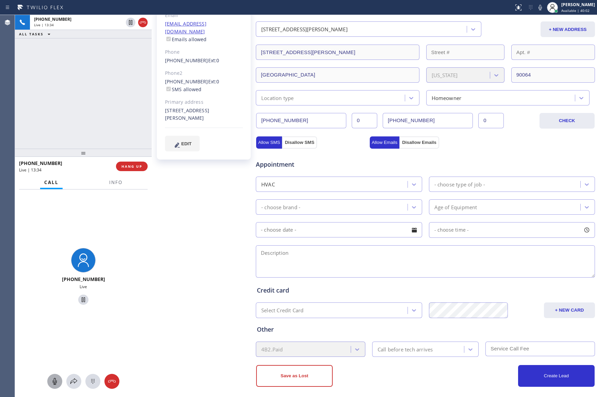
scroll to position [108, 0]
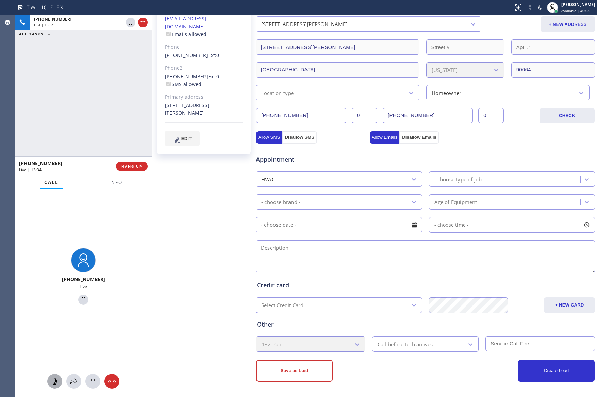
click at [480, 184] on div "- choose type of job -" at bounding box center [506, 179] width 150 height 12
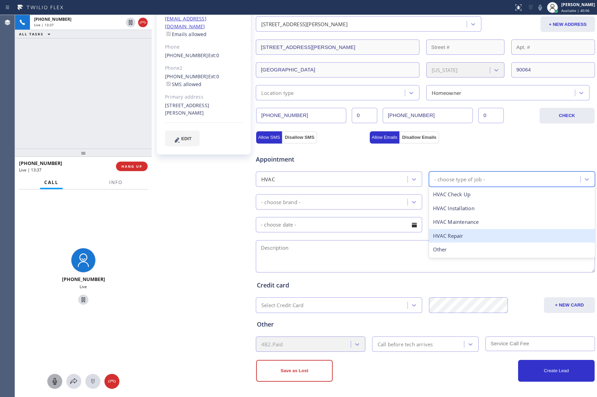
click at [455, 236] on div "HVAC Repair" at bounding box center [512, 236] width 166 height 14
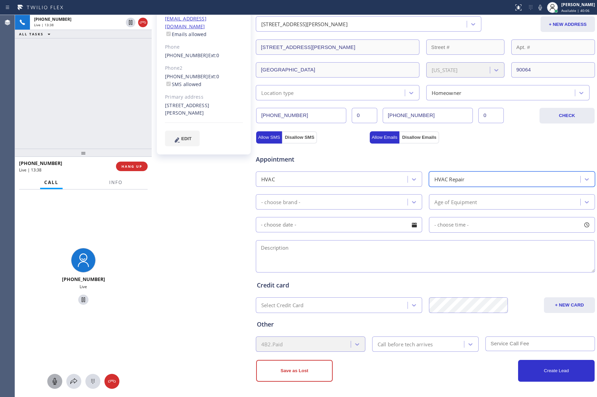
click at [40, 90] on div "[PHONE_NUMBER] Live | 13:38 ALL TASKS ALL TASKS ACTIVE TASKS TASKS IN WRAP UP" at bounding box center [83, 82] width 137 height 134
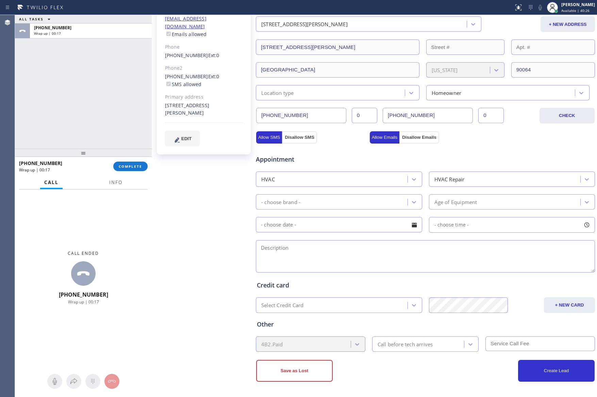
drag, startPoint x: 196, startPoint y: 223, endPoint x: 202, endPoint y: 227, distance: 6.7
click at [197, 223] on div "[PERSON_NAME] Since: [DATE] link to CRM copy Email [EMAIL_ADDRESS][DOMAIN_NAME]…" at bounding box center [204, 168] width 102 height 454
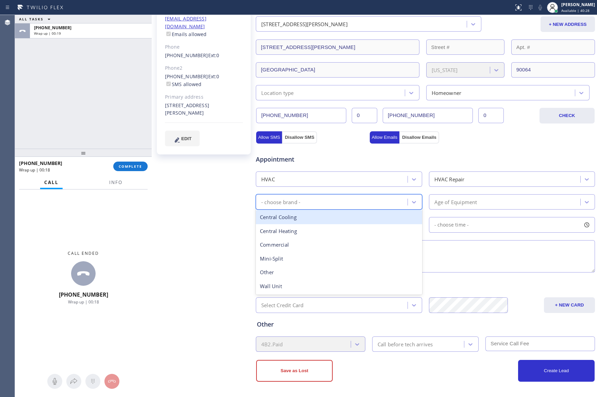
click at [323, 203] on div "- choose brand -" at bounding box center [333, 202] width 150 height 12
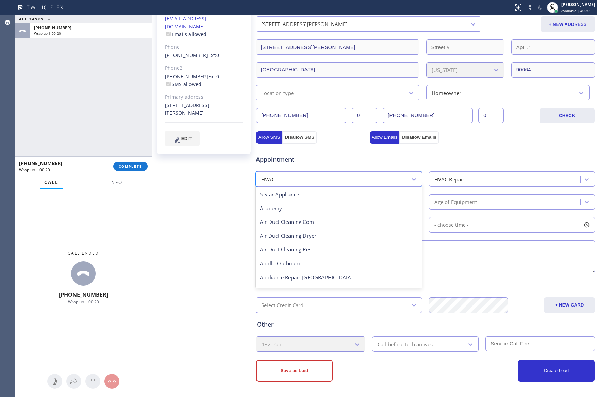
click at [309, 180] on div "HVAC" at bounding box center [333, 179] width 150 height 12
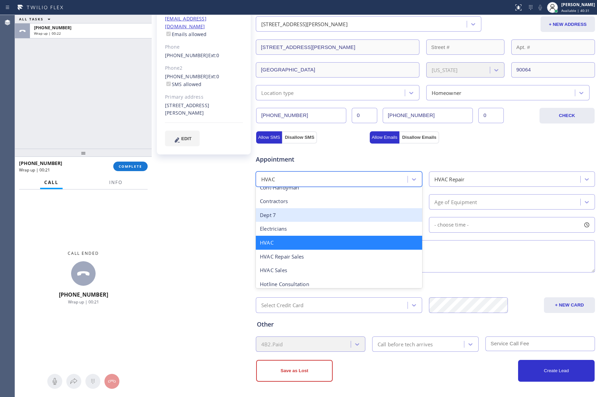
scroll to position [135, 0]
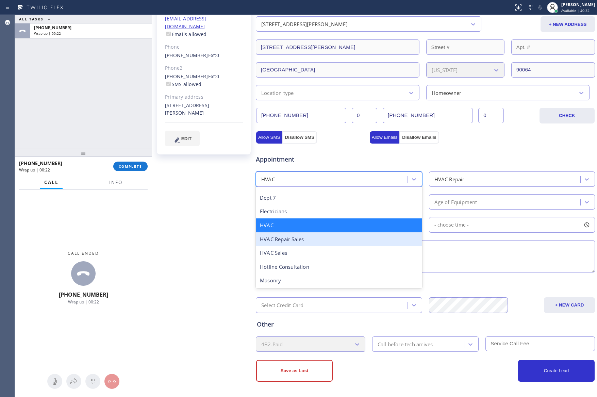
click at [312, 238] on div "HVAC Repair Sales" at bounding box center [339, 239] width 166 height 14
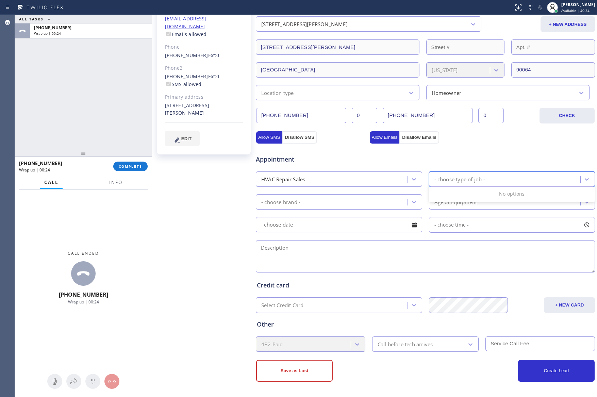
drag, startPoint x: 467, startPoint y: 182, endPoint x: 512, endPoint y: 146, distance: 58.4
click at [475, 178] on div "- choose type of job -" at bounding box center [459, 179] width 51 height 8
click at [516, 144] on div "Appointment HVAC Repair Sales option HVAC Repair, selected. 0 results available…" at bounding box center [425, 208] width 340 height 131
click at [474, 175] on div "- choose type of job -" at bounding box center [459, 179] width 51 height 8
click at [495, 143] on div "Appointment HVAC Repair Sales - choose type of job - - choose brand - Age of Eq…" at bounding box center [425, 208] width 340 height 131
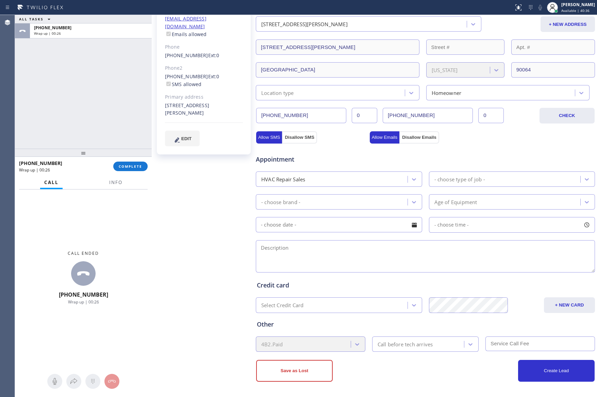
click at [479, 177] on div "- choose type of job -" at bounding box center [459, 179] width 51 height 8
click at [474, 147] on div "Appointment" at bounding box center [425, 155] width 340 height 17
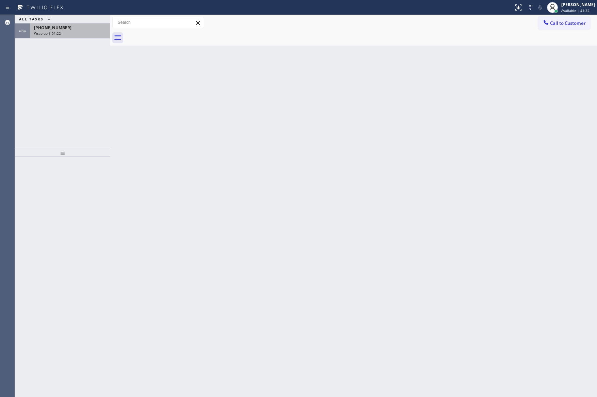
click at [44, 34] on span "Wrap up | 01:22" at bounding box center [47, 33] width 27 height 5
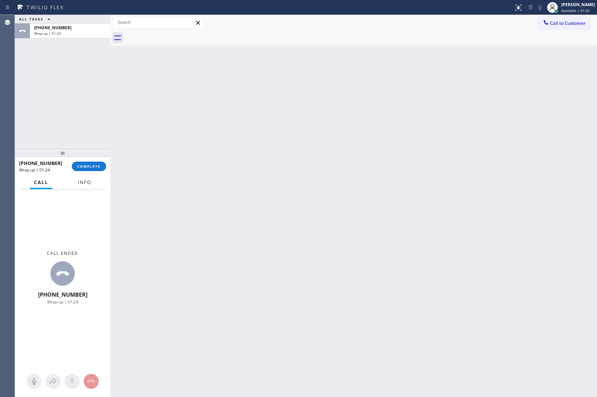
click at [85, 183] on span "Info" at bounding box center [84, 182] width 13 height 6
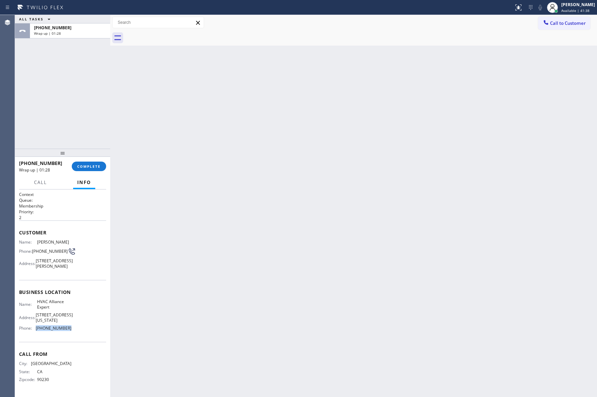
drag, startPoint x: 68, startPoint y: 340, endPoint x: 35, endPoint y: 342, distance: 33.7
click at [35, 333] on div "Name: HVAC Alliance Expert Address: 10866 Washington Blvd Phone: (855) 999-4417" at bounding box center [62, 316] width 87 height 34
copy div "(855) 999-4417"
click at [324, 125] on div "Back to Dashboard Change Sender ID Customers Technicians Select a contact Outbo…" at bounding box center [353, 206] width 487 height 382
click at [411, 215] on div "Back to Dashboard Change Sender ID Customers Technicians Select a contact Outbo…" at bounding box center [353, 206] width 487 height 382
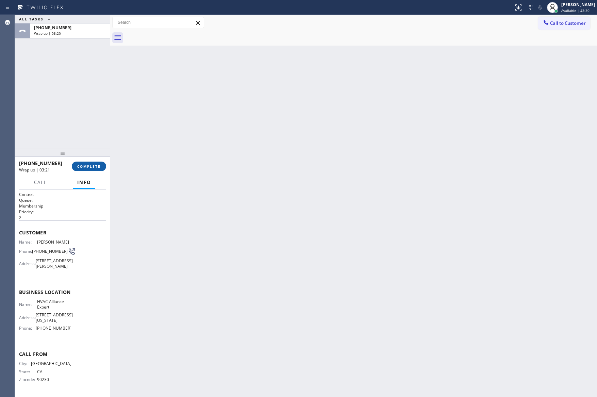
click at [85, 167] on span "COMPLETE" at bounding box center [88, 166] width 23 height 5
click at [78, 92] on div "ALL TASKS ALL TASKS ACTIVE TASKS TASKS IN WRAP UP +13104258860 Wrap up | 03:21" at bounding box center [62, 82] width 95 height 134
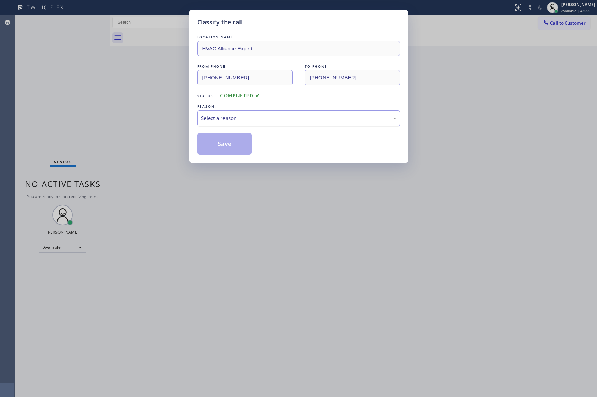
drag, startPoint x: 214, startPoint y: 114, endPoint x: 214, endPoint y: 120, distance: 6.8
click at [214, 116] on div "Select a reason" at bounding box center [298, 118] width 203 height 16
click at [217, 142] on button "Save" at bounding box center [224, 144] width 55 height 22
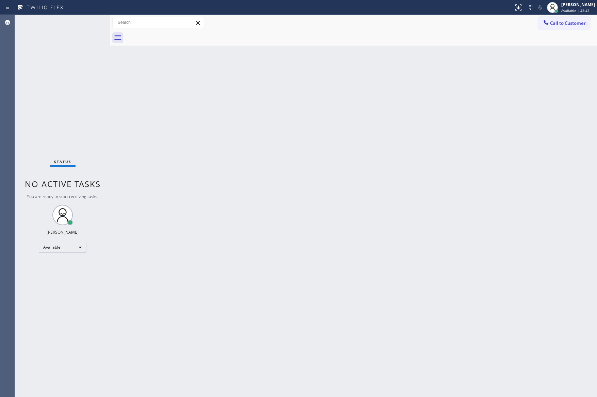
click at [444, 147] on div "Back to Dashboard Change Sender ID Customers Technicians Select a contact Outbo…" at bounding box center [353, 206] width 487 height 382
click at [379, 188] on div "Back to Dashboard Change Sender ID Customers Technicians Select a contact Outbo…" at bounding box center [353, 206] width 487 height 382
click at [418, 212] on div "Back to Dashboard Change Sender ID Customers Technicians Select a contact Outbo…" at bounding box center [353, 206] width 487 height 382
drag, startPoint x: 380, startPoint y: 160, endPoint x: 356, endPoint y: 37, distance: 125.6
click at [377, 165] on div "Back to Dashboard Change Sender ID Customers Technicians Select a contact Outbo…" at bounding box center [353, 206] width 487 height 382
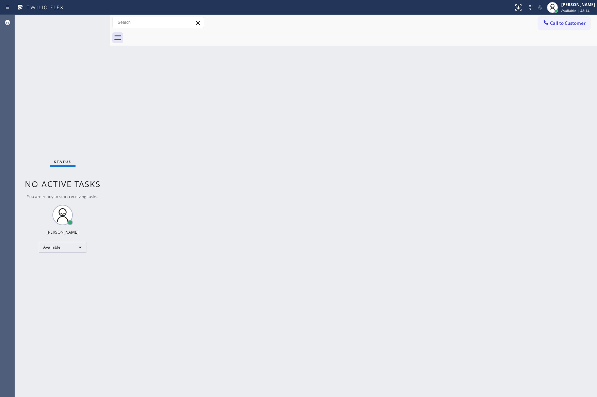
click at [328, 243] on div "Back to Dashboard Change Sender ID Customers Technicians Select a contact Outbo…" at bounding box center [353, 206] width 487 height 382
click at [335, 222] on div "Back to Dashboard Change Sender ID Customers Technicians Select a contact Outbo…" at bounding box center [353, 206] width 487 height 382
drag, startPoint x: 335, startPoint y: 222, endPoint x: 349, endPoint y: 194, distance: 31.5
click at [342, 208] on div "Back to Dashboard Change Sender ID Customers Technicians Select a contact Outbo…" at bounding box center [353, 206] width 487 height 382
click at [112, 108] on div "Status No active tasks You are ready to start receiving tasks. Eva Mahinay Avai…" at bounding box center [306, 206] width 582 height 382
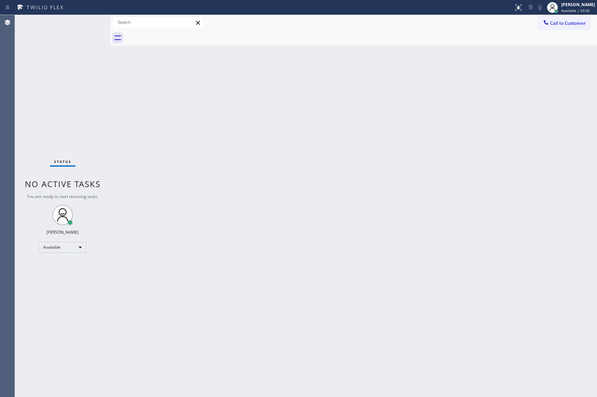
drag, startPoint x: 258, startPoint y: 293, endPoint x: 309, endPoint y: 109, distance: 190.6
click at [266, 283] on div "Back to Dashboard Change Sender ID Customers Technicians Select a contact Outbo…" at bounding box center [353, 206] width 487 height 382
click at [207, 163] on div "Back to Dashboard Change Sender ID Customers Technicians Select a contact Outbo…" at bounding box center [353, 206] width 487 height 382
click at [211, 163] on div "Back to Dashboard Change Sender ID Customers Technicians Select a contact Outbo…" at bounding box center [353, 206] width 487 height 382
click at [244, 112] on div "Back to Dashboard Change Sender ID Customers Technicians Select a contact Outbo…" at bounding box center [353, 206] width 487 height 382
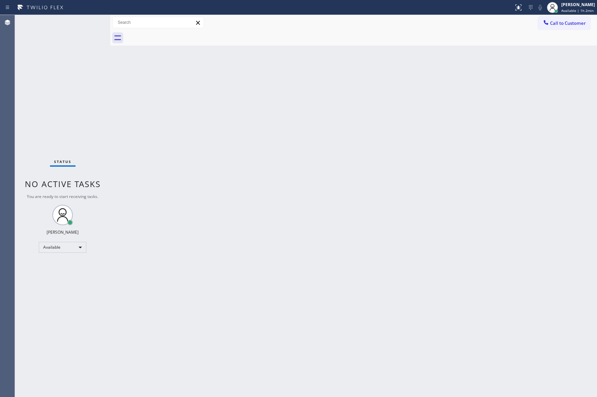
click at [92, 94] on div "Status No active tasks You are ready to start receiving tasks. Eva Mahinay Avai…" at bounding box center [62, 206] width 95 height 382
drag, startPoint x: 123, startPoint y: 134, endPoint x: 239, endPoint y: 177, distance: 123.7
click at [166, 147] on div "Back to Dashboard Change Sender ID Customers Technicians Select a contact Outbo…" at bounding box center [353, 206] width 487 height 382
click at [376, 196] on div "Back to Dashboard Change Sender ID Customers Technicians Select a contact Outbo…" at bounding box center [353, 206] width 487 height 382
drag, startPoint x: 376, startPoint y: 194, endPoint x: 533, endPoint y: 197, distance: 157.1
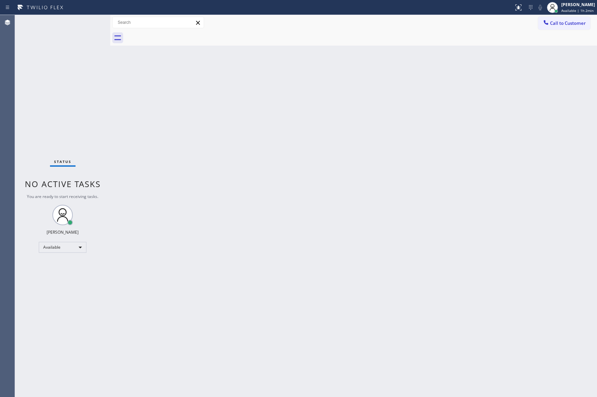
click at [375, 194] on div "Back to Dashboard Change Sender ID Customers Technicians Select a contact Outbo…" at bounding box center [353, 206] width 487 height 382
click at [476, 100] on div "Back to Dashboard Change Sender ID Customers Technicians Select a contact Outbo…" at bounding box center [353, 206] width 487 height 382
click at [139, 241] on div "Back to Dashboard Change Sender ID Customers Technicians Select a contact Outbo…" at bounding box center [353, 206] width 487 height 382
click at [387, 230] on div "Back to Dashboard Change Sender ID Customers Technicians Select a contact Outbo…" at bounding box center [353, 206] width 487 height 382
click at [244, 103] on div "Back to Dashboard Change Sender ID Customers Technicians Select a contact Outbo…" at bounding box center [353, 206] width 487 height 382
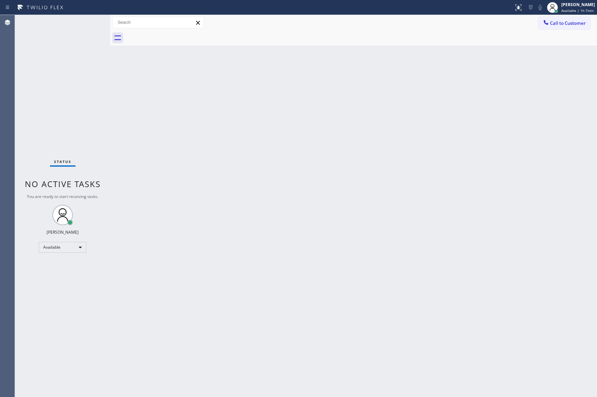
drag, startPoint x: 320, startPoint y: 133, endPoint x: 389, endPoint y: 28, distance: 125.7
click at [327, 125] on div "Back to Dashboard Change Sender ID Customers Technicians Select a contact Outbo…" at bounding box center [353, 206] width 487 height 382
drag, startPoint x: 250, startPoint y: 168, endPoint x: 274, endPoint y: 191, distance: 33.7
click at [256, 176] on div "Back to Dashboard Change Sender ID Customers Technicians Select a contact Outbo…" at bounding box center [353, 206] width 487 height 382
click at [506, 163] on div "Back to Dashboard Change Sender ID Customers Technicians Select a contact Outbo…" at bounding box center [353, 206] width 487 height 382
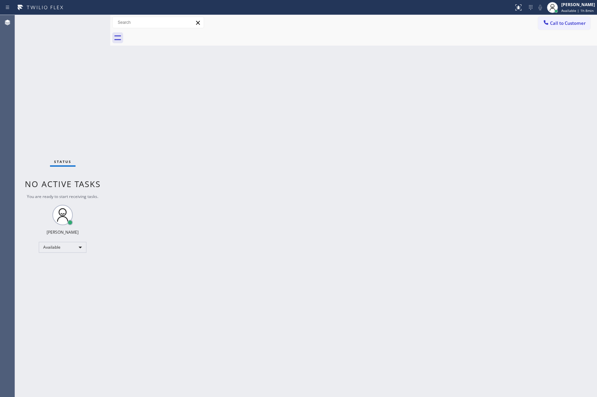
drag, startPoint x: 215, startPoint y: 51, endPoint x: 439, endPoint y: 108, distance: 231.5
click at [223, 56] on div "Back to Dashboard Change Sender ID Customers Technicians Select a contact Outbo…" at bounding box center [353, 206] width 487 height 382
drag, startPoint x: 146, startPoint y: 289, endPoint x: 281, endPoint y: 309, distance: 135.9
click at [146, 289] on div "Back to Dashboard Change Sender ID Customers Technicians Select a contact Outbo…" at bounding box center [353, 206] width 487 height 382
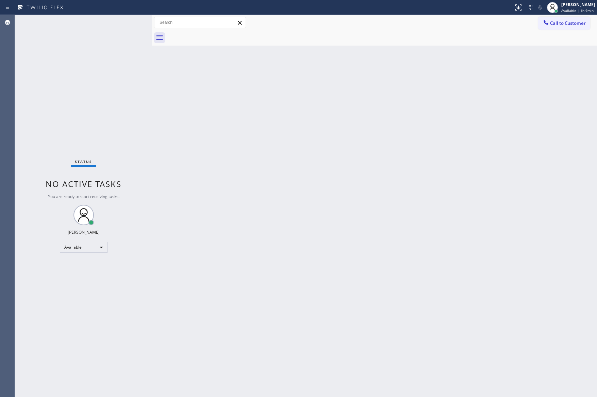
drag, startPoint x: 109, startPoint y: 78, endPoint x: 147, endPoint y: 89, distance: 39.3
click at [152, 83] on div at bounding box center [152, 206] width 0 height 382
click at [369, 45] on div at bounding box center [382, 37] width 430 height 15
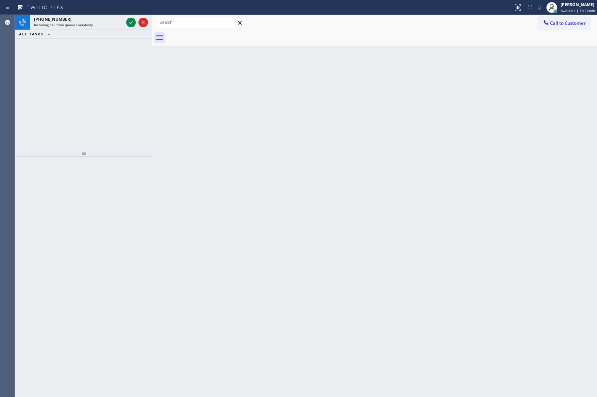
click at [118, 80] on div "+13368666176 Incoming call from queue Everybody ALL TASKS ALL TASKS ACTIVE TASK…" at bounding box center [83, 82] width 137 height 134
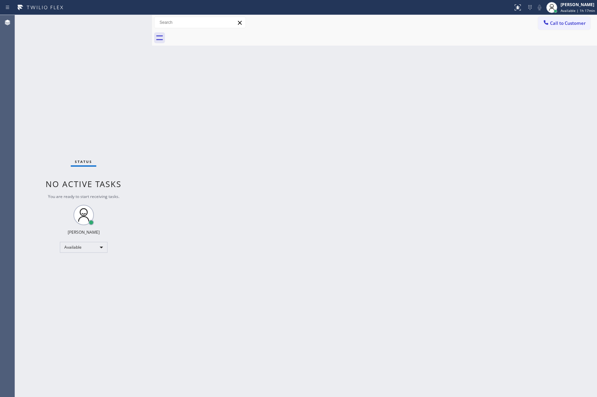
click at [61, 86] on div "Status No active tasks You are ready to start receiving tasks. Eva Mahinay Avai…" at bounding box center [83, 206] width 137 height 382
click at [171, 47] on div "Back to Dashboard Change Sender ID Customers Technicians Select a contact Outbo…" at bounding box center [374, 206] width 445 height 382
click at [433, 98] on div "Back to Dashboard Change Sender ID Customers Technicians Select a contact Outbo…" at bounding box center [374, 206] width 445 height 382
click at [434, 106] on div "Back to Dashboard Change Sender ID Customers Technicians Select a contact Outbo…" at bounding box center [374, 206] width 445 height 382
click at [130, 290] on div "Status No active tasks You are ready to start receiving tasks. Eva Mahinay Avai…" at bounding box center [83, 206] width 137 height 382
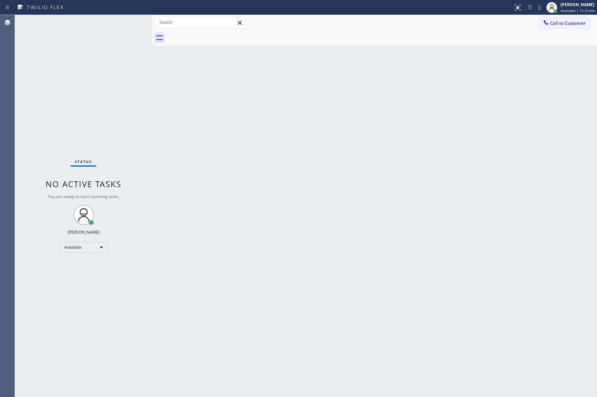
drag, startPoint x: 101, startPoint y: 53, endPoint x: 104, endPoint y: 58, distance: 5.7
click at [101, 53] on div "Status No active tasks You are ready to start receiving tasks. Eva Mahinay Avai…" at bounding box center [83, 206] width 137 height 382
click at [551, 205] on div "Back to Dashboard Change Sender ID Customers Technicians Select a contact Outbo…" at bounding box center [374, 206] width 445 height 382
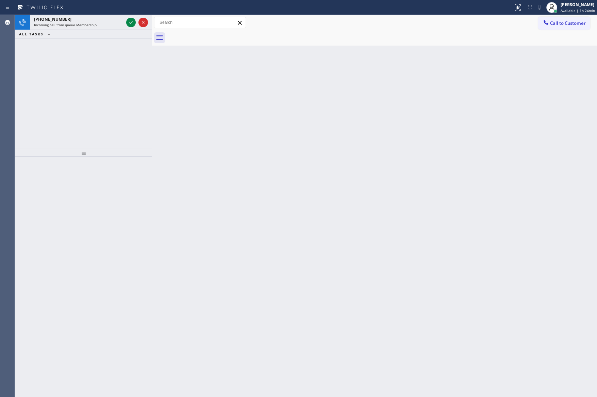
drag, startPoint x: 94, startPoint y: 106, endPoint x: 216, endPoint y: 131, distance: 124.8
click at [178, 125] on div "+16467346167 Incoming call from queue Membership ALL TASKS ALL TASKS ACTIVE TAS…" at bounding box center [306, 206] width 582 height 382
click at [574, 12] on span "Available | 1h 25min" at bounding box center [577, 10] width 34 height 5
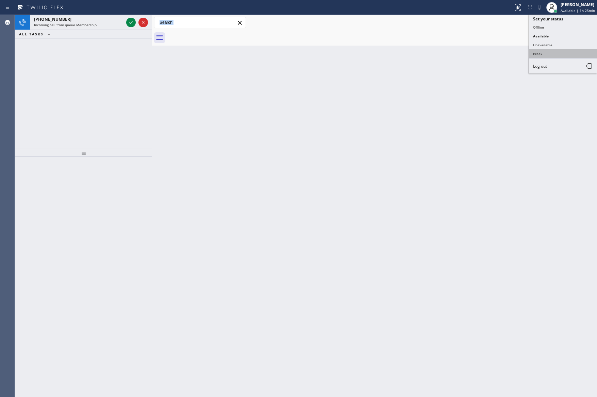
click at [543, 50] on button "Break" at bounding box center [563, 53] width 68 height 9
click at [518, 165] on div "Back to Dashboard Change Sender ID Customers Technicians Select a contact Outbo…" at bounding box center [374, 206] width 445 height 382
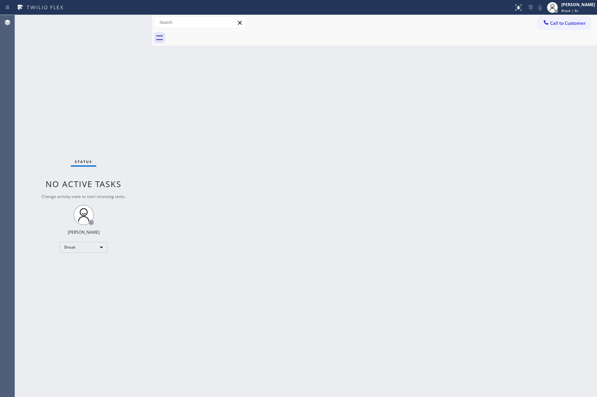
drag, startPoint x: 187, startPoint y: 181, endPoint x: 203, endPoint y: 190, distance: 18.4
click at [188, 181] on div "Back to Dashboard Change Sender ID Customers Technicians Select a contact Outbo…" at bounding box center [374, 206] width 445 height 382
click at [492, 194] on div "Back to Dashboard Change Sender ID Customers Technicians Select a contact Outbo…" at bounding box center [374, 206] width 445 height 382
click at [416, 144] on div "Back to Dashboard Change Sender ID Customers Technicians Select a contact Outbo…" at bounding box center [374, 206] width 445 height 382
